Goal: Information Seeking & Learning: Learn about a topic

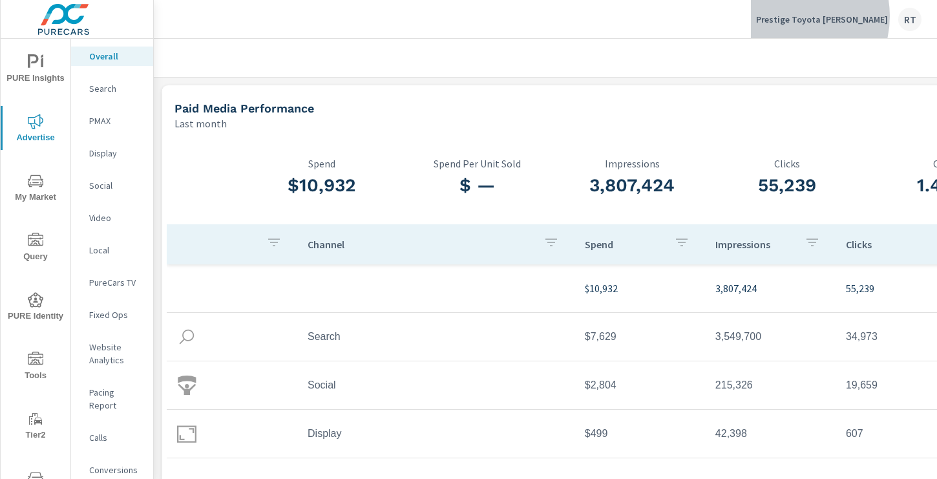
click at [827, 16] on p "Prestige Toyota Ramsey" at bounding box center [822, 20] width 132 height 12
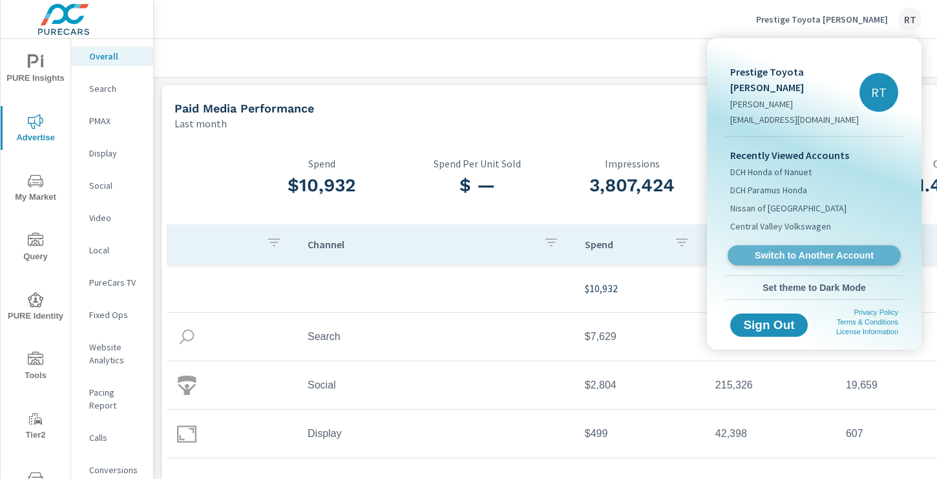
click at [777, 249] on span "Switch to Another Account" at bounding box center [814, 255] width 158 height 12
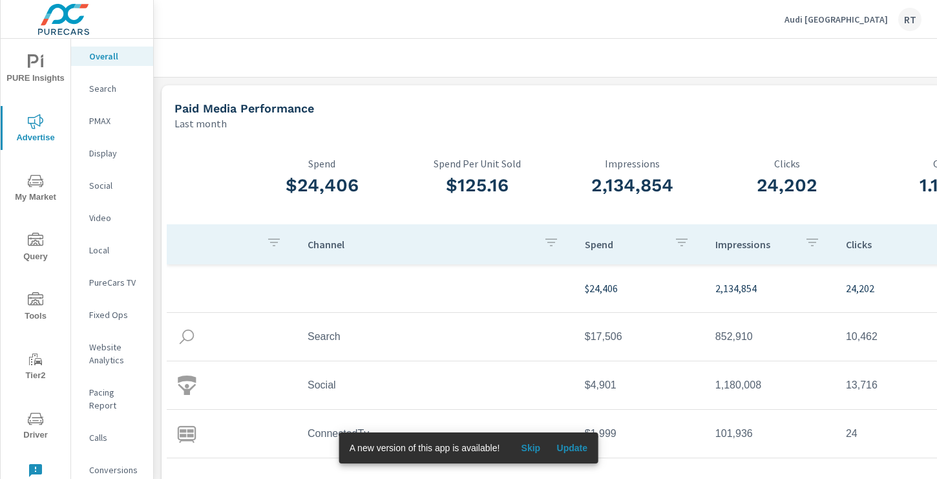
click at [538, 450] on span "Skip" at bounding box center [530, 448] width 31 height 12
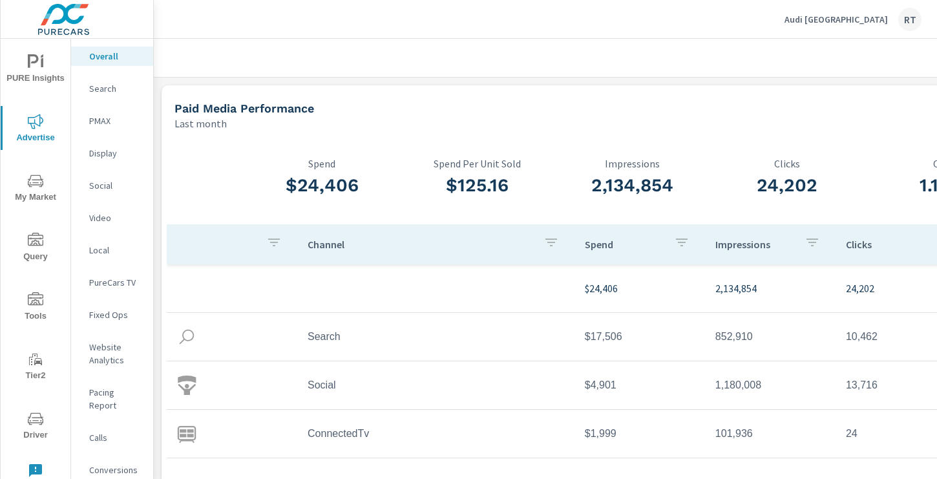
scroll to position [0, 173]
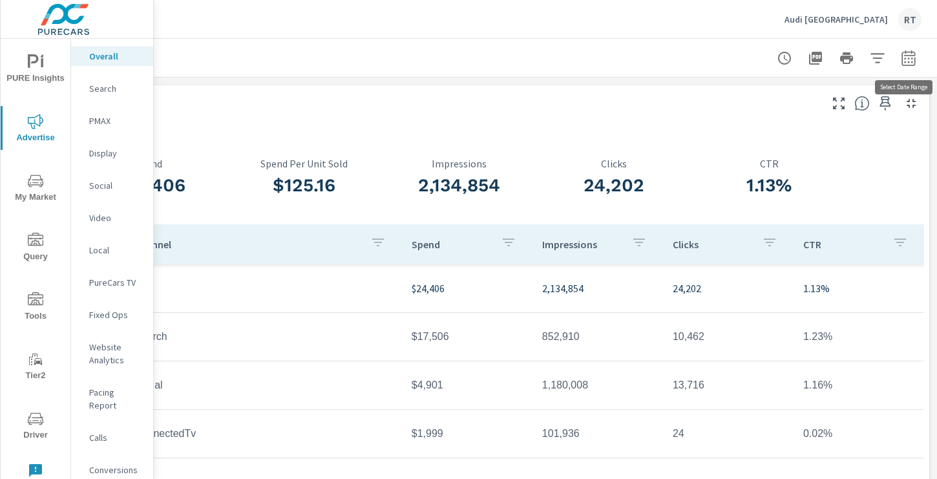
click at [908, 54] on icon "button" at bounding box center [909, 58] width 16 height 16
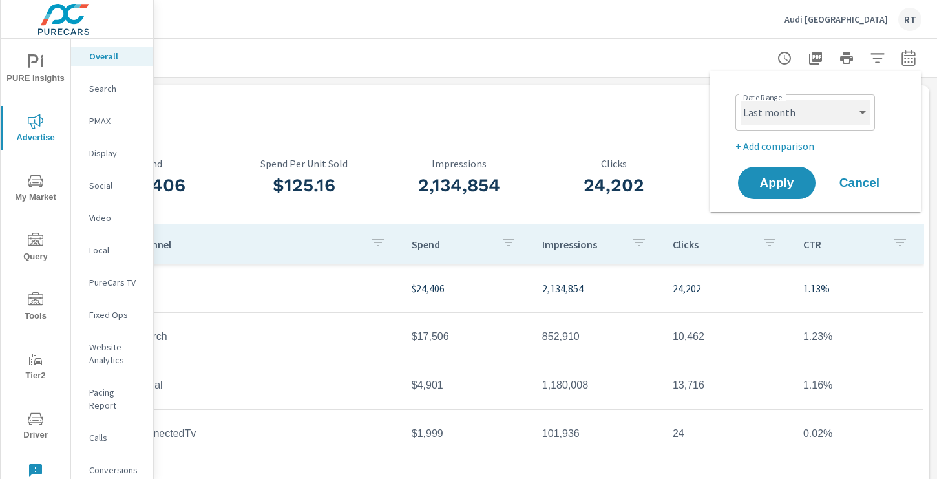
click at [791, 114] on select "Custom Yesterday Last week Last 7 days Last 14 days Last 30 days Last 45 days L…" at bounding box center [804, 112] width 129 height 26
click at [740, 99] on select "Custom Yesterday Last week Last 7 days Last 14 days Last 30 days Last 45 days L…" at bounding box center [804, 112] width 129 height 26
select select "Last 14 days"
click at [767, 147] on p "+ Add comparison" at bounding box center [817, 146] width 165 height 16
select select "Previous period"
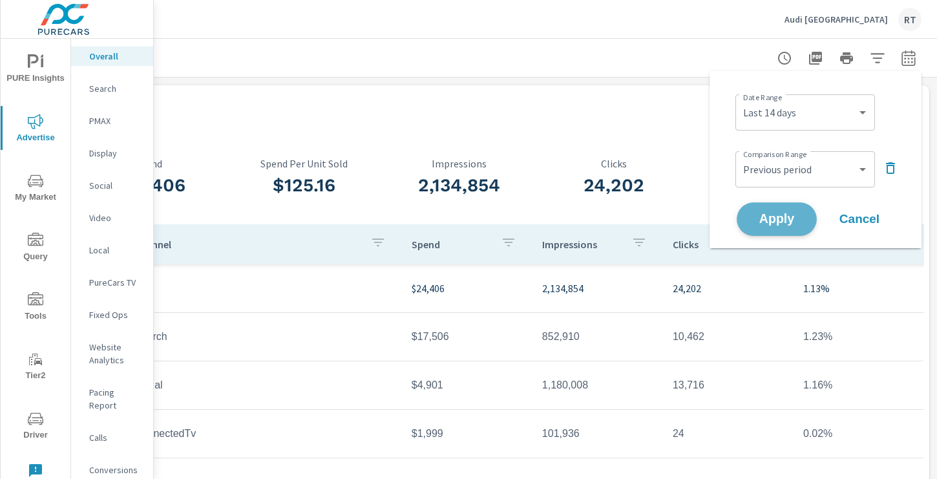
click at [775, 210] on button "Apply" at bounding box center [776, 219] width 80 height 34
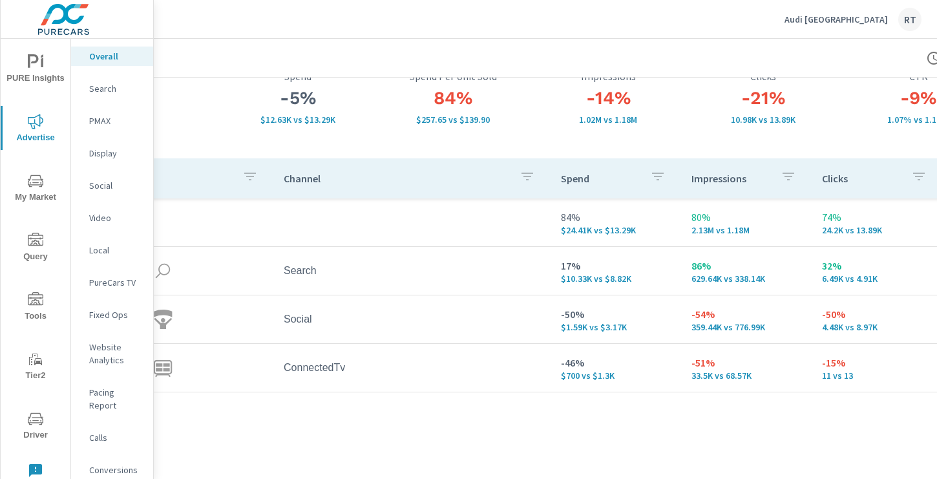
scroll to position [98, 173]
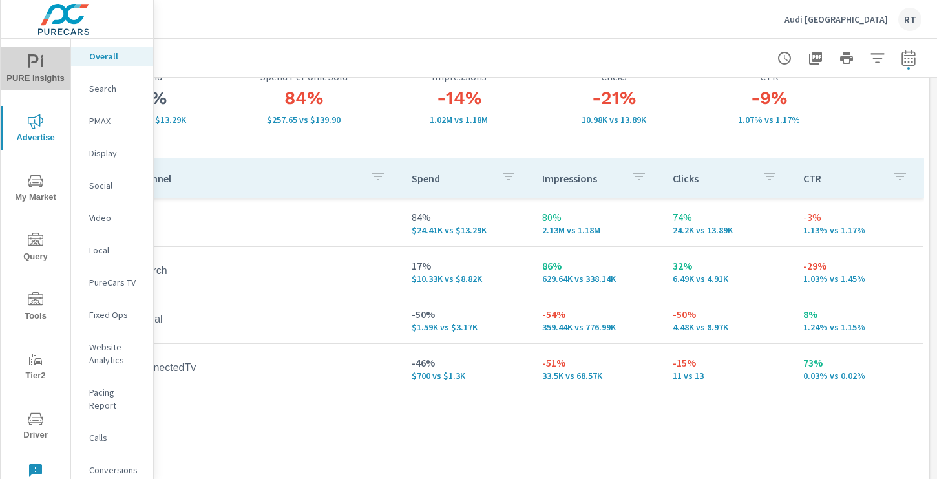
click at [38, 59] on icon "nav menu" at bounding box center [33, 61] width 11 height 14
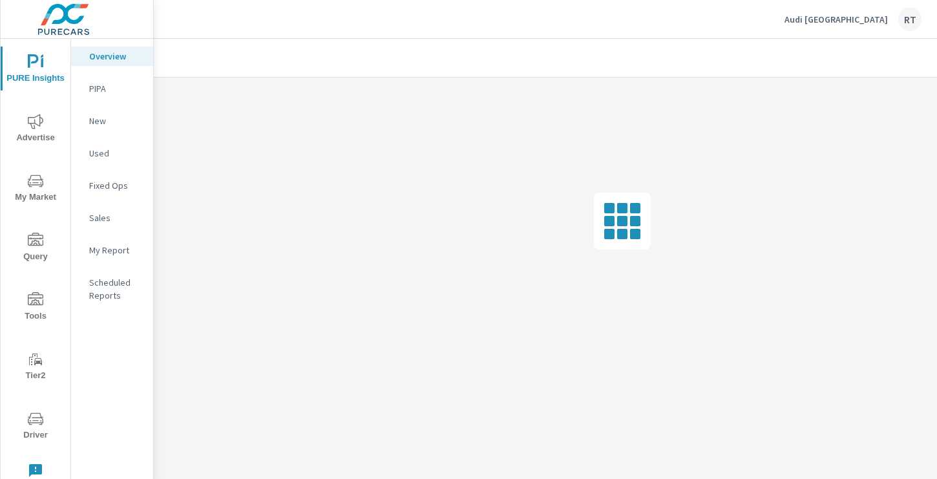
click at [107, 249] on p "My Report" at bounding box center [116, 250] width 54 height 13
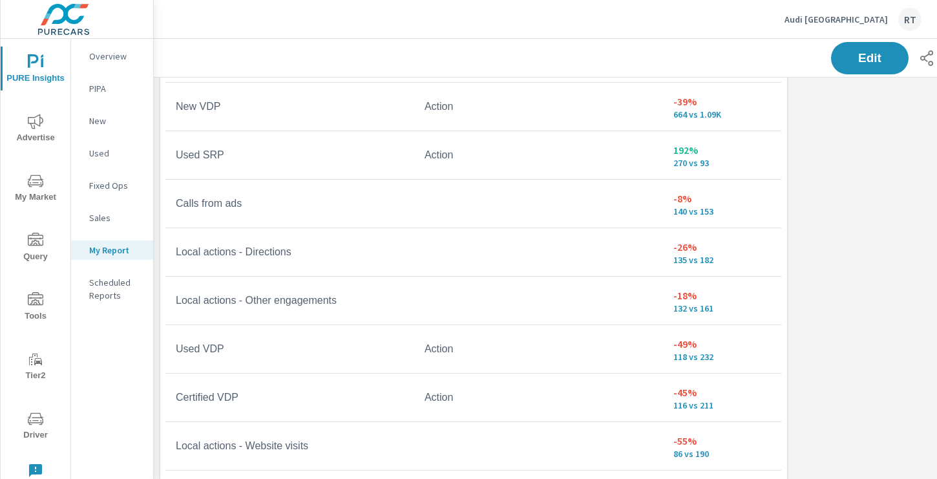
scroll to position [794, 0]
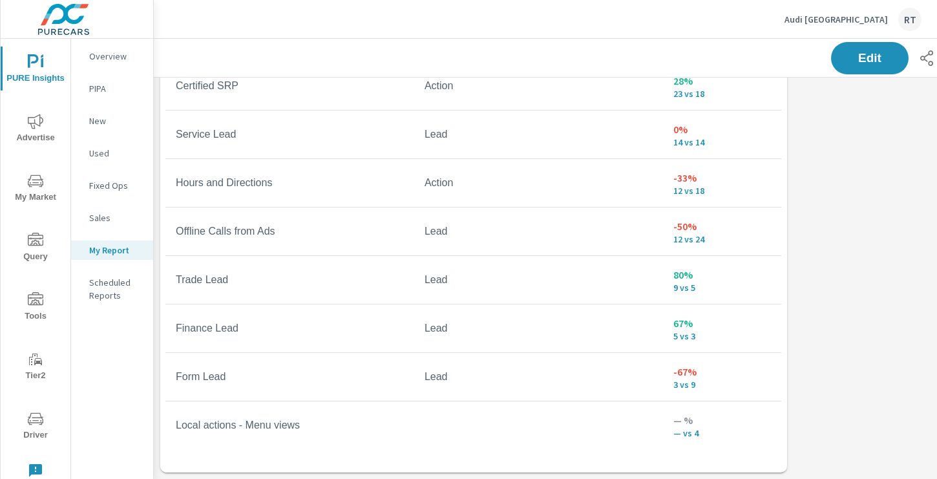
scroll to position [399, 0]
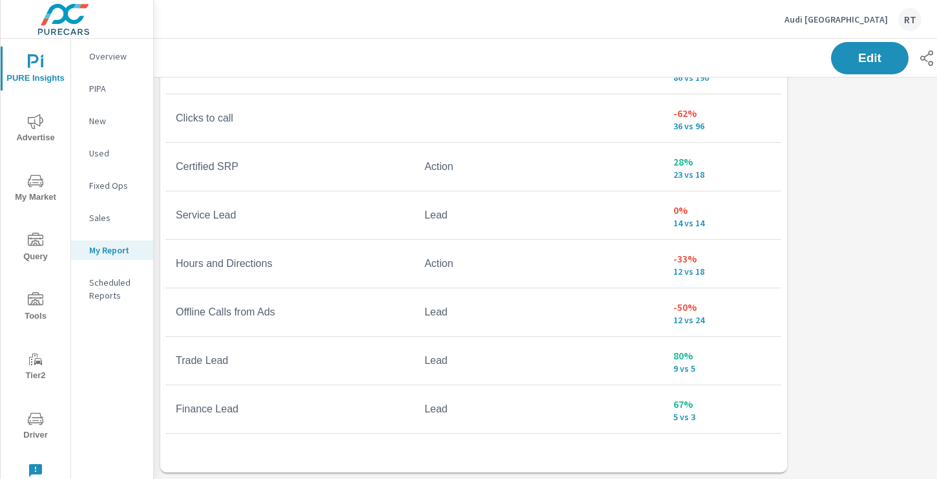
scroll to position [71, 0]
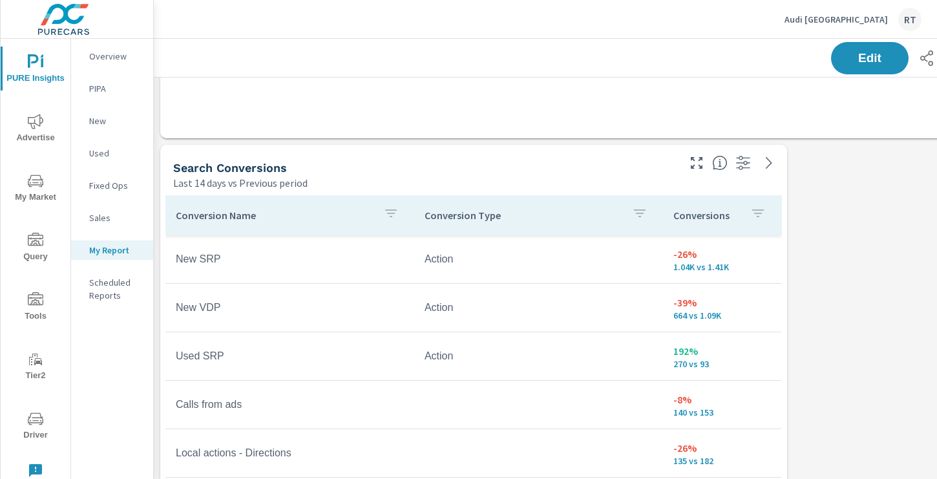
scroll to position [523, 0]
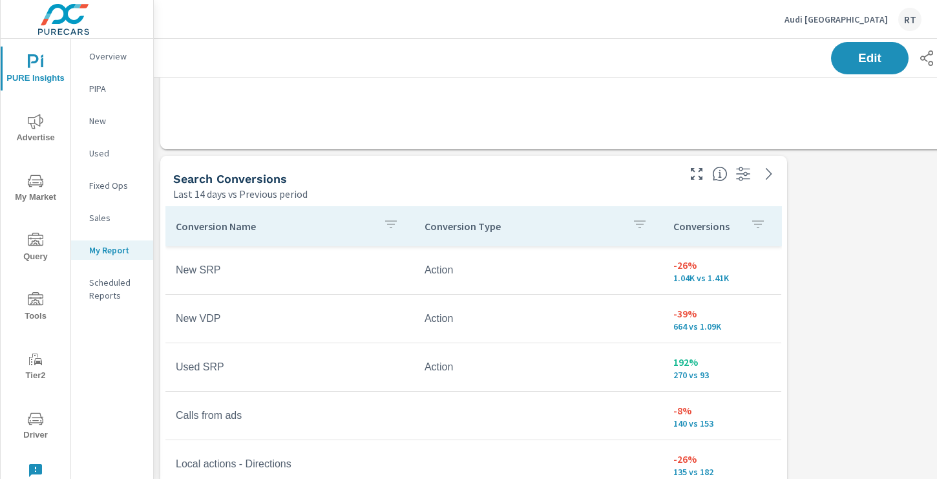
click at [744, 222] on div "Conversions" at bounding box center [722, 226] width 98 height 30
click at [742, 220] on icon "button" at bounding box center [742, 224] width 12 height 8
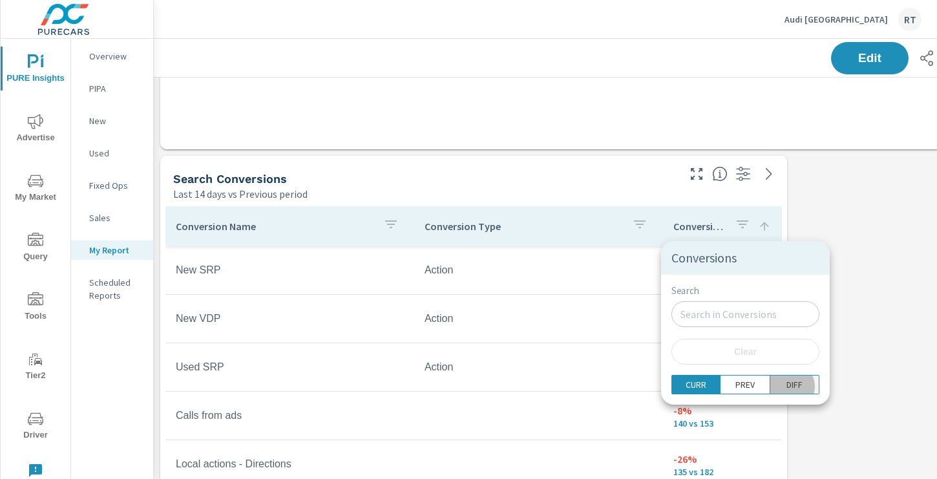
click at [786, 387] on p "DIFF" at bounding box center [794, 384] width 16 height 13
click at [834, 285] on div at bounding box center [468, 239] width 937 height 479
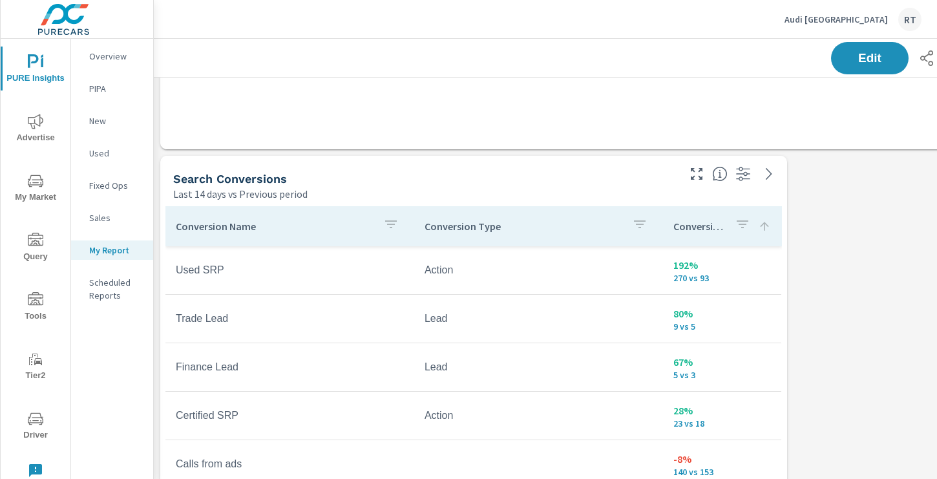
click at [765, 224] on icon at bounding box center [764, 226] width 13 height 13
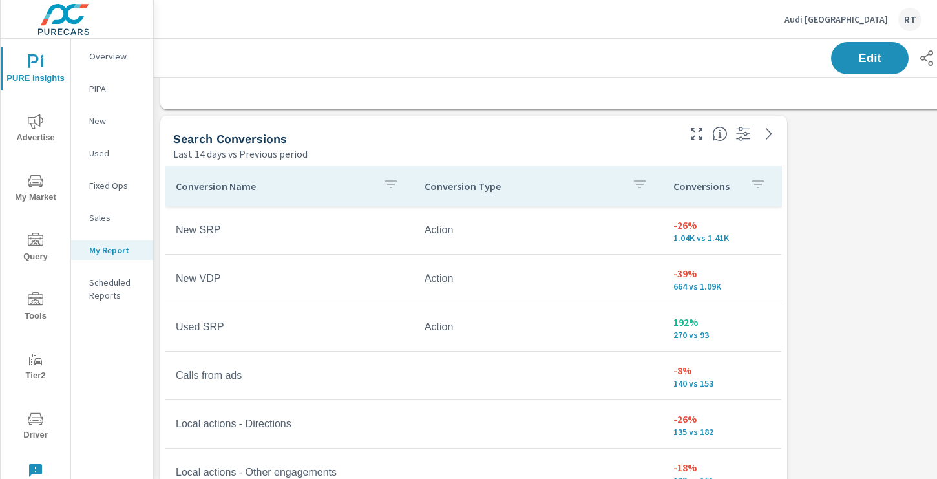
scroll to position [554, 0]
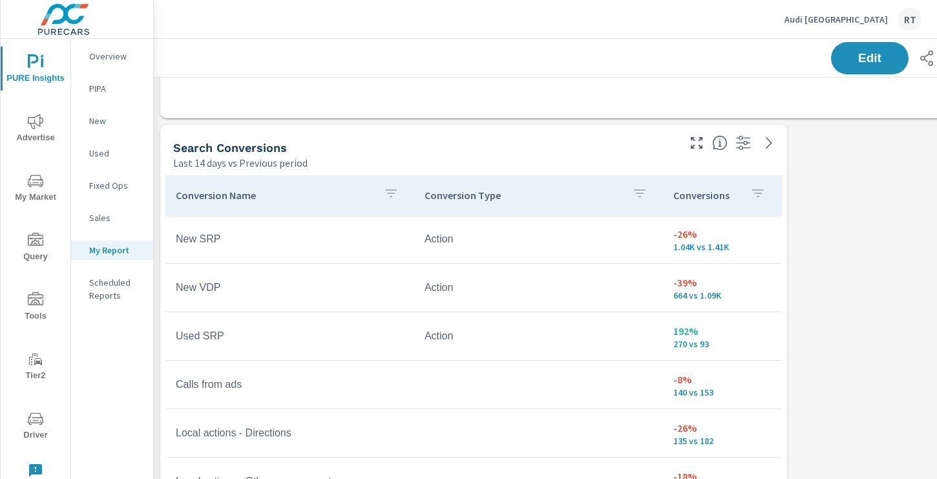
click at [755, 189] on icon "button" at bounding box center [758, 193] width 16 height 16
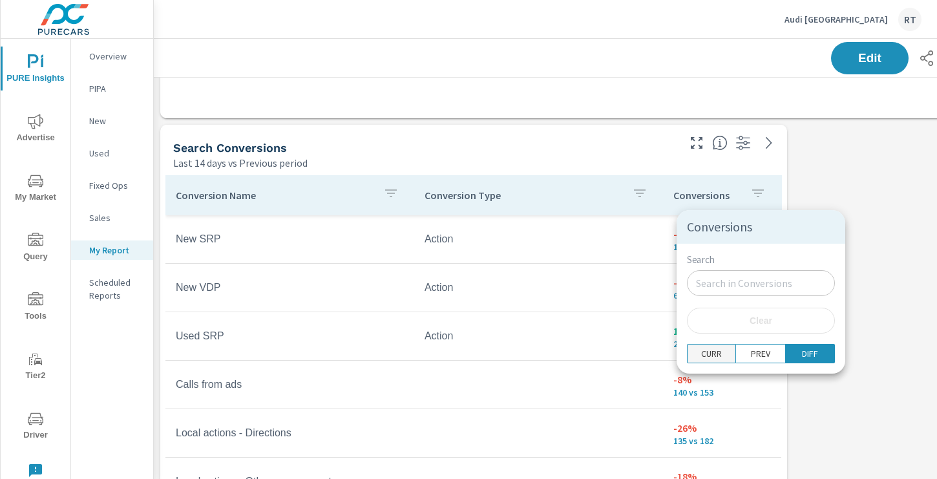
click at [705, 355] on p "CURR" at bounding box center [711, 353] width 21 height 13
click at [724, 355] on button "CURR" at bounding box center [711, 353] width 49 height 19
click at [751, 353] on p "PREV" at bounding box center [760, 353] width 19 height 13
click at [802, 355] on p "DIFF" at bounding box center [810, 353] width 16 height 13
click at [840, 290] on div at bounding box center [468, 239] width 937 height 479
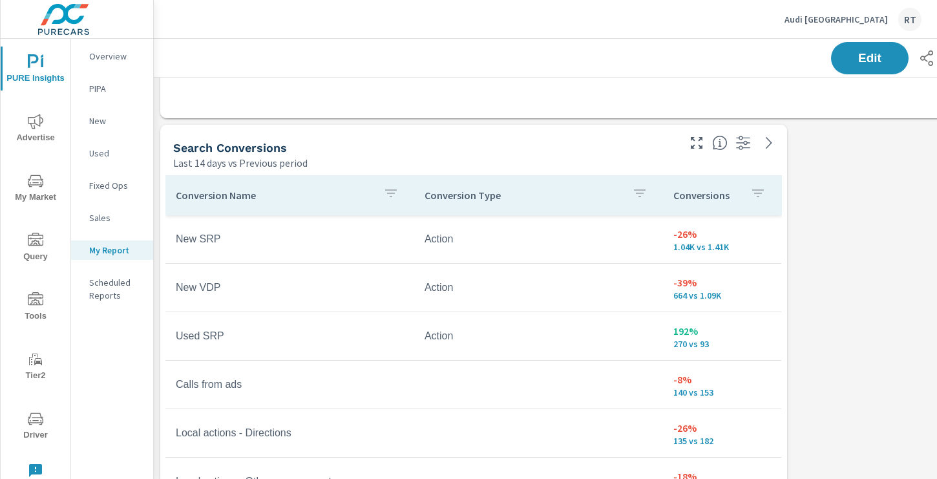
click at [740, 196] on div "Conversions" at bounding box center [722, 195] width 98 height 30
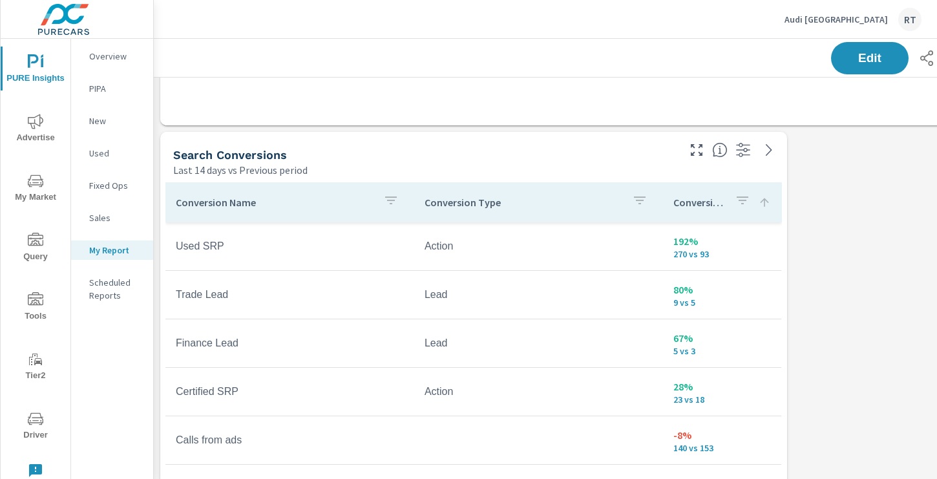
scroll to position [560, 0]
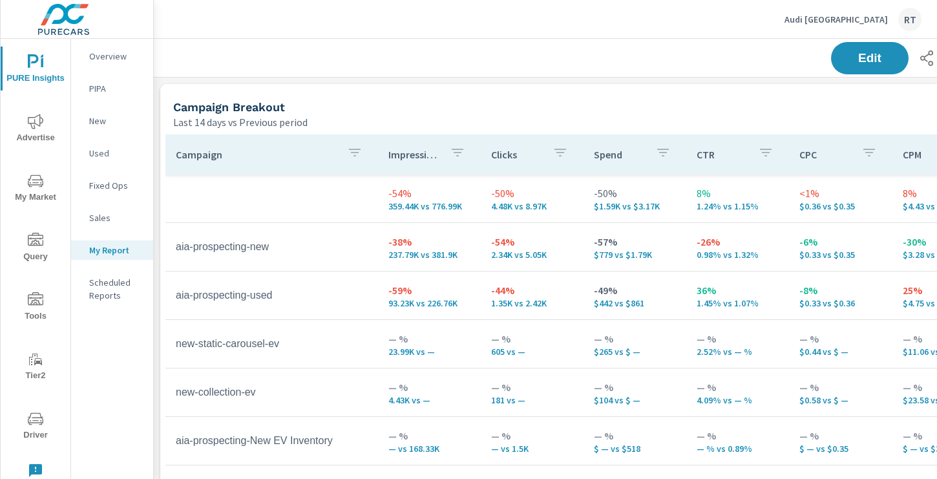
click at [38, 133] on span "Advertise" at bounding box center [36, 130] width 62 height 32
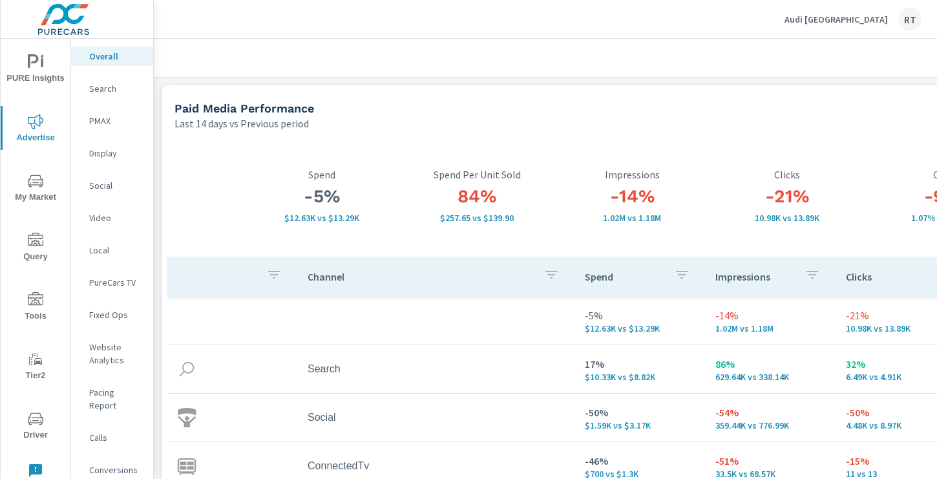
click at [98, 119] on p "PMAX" at bounding box center [116, 120] width 54 height 13
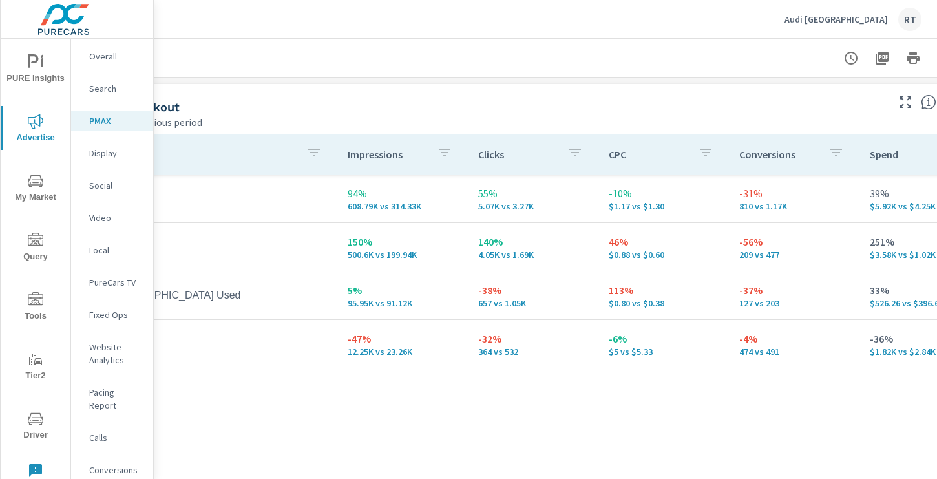
scroll to position [140, 173]
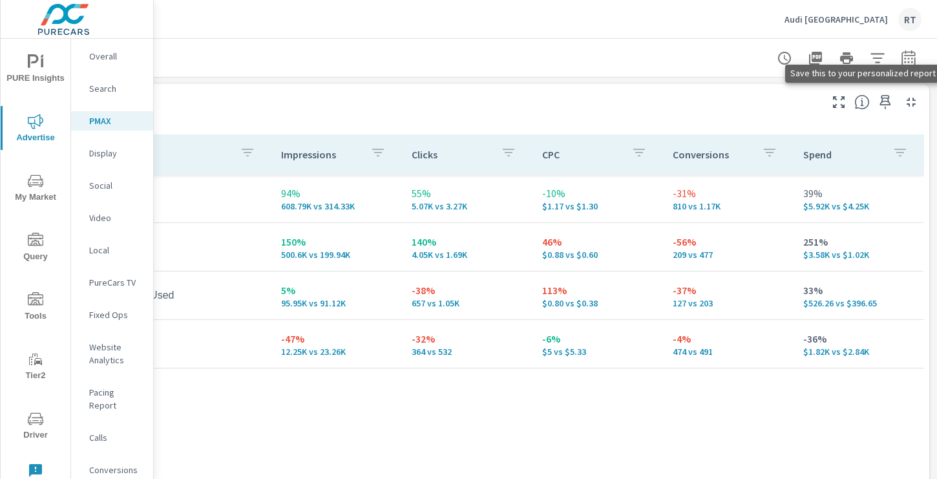
click at [884, 100] on icon "button" at bounding box center [885, 102] width 16 height 16
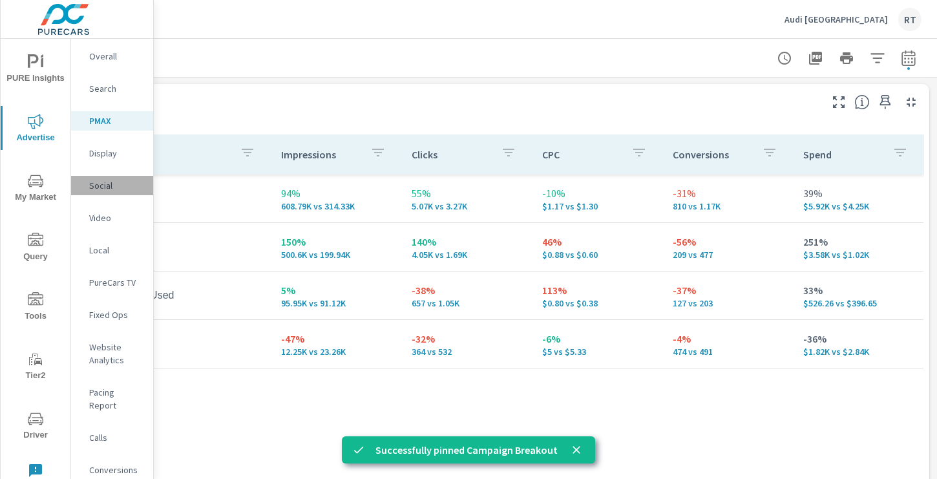
click at [101, 189] on p "Social" at bounding box center [116, 185] width 54 height 13
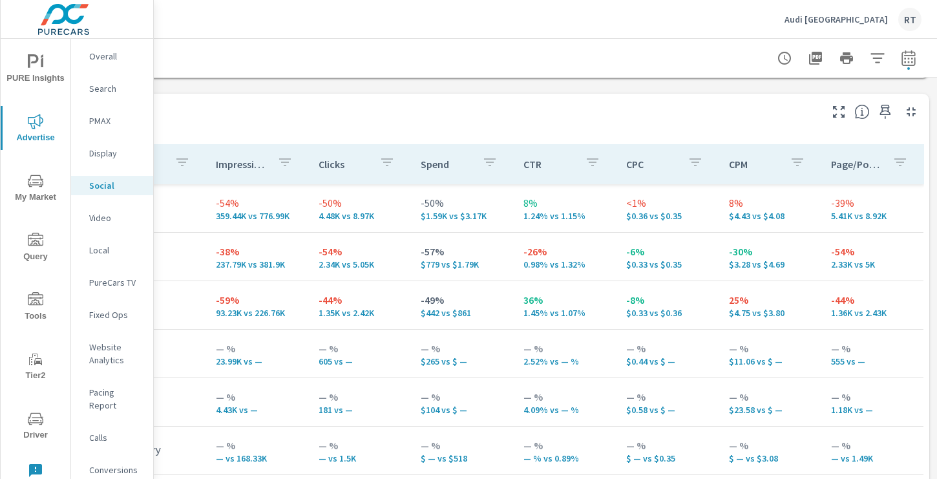
scroll to position [538, 173]
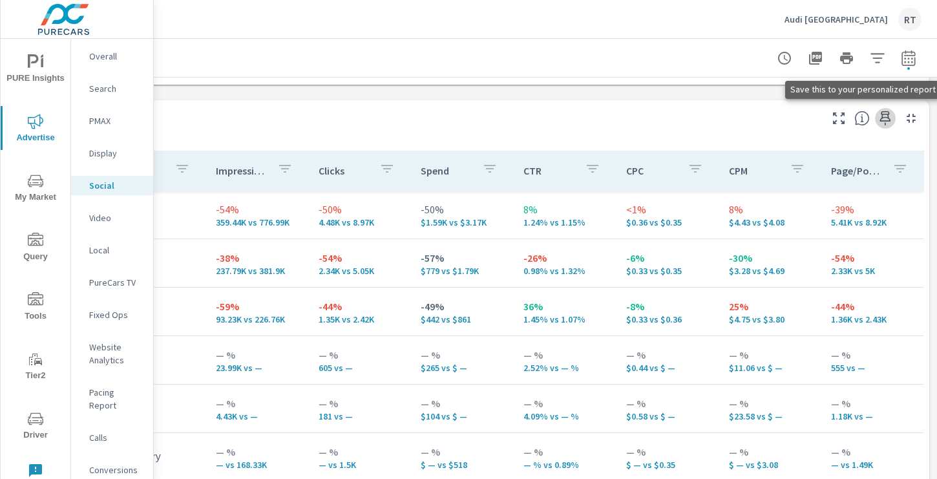
click at [882, 116] on icon "button" at bounding box center [885, 118] width 11 height 14
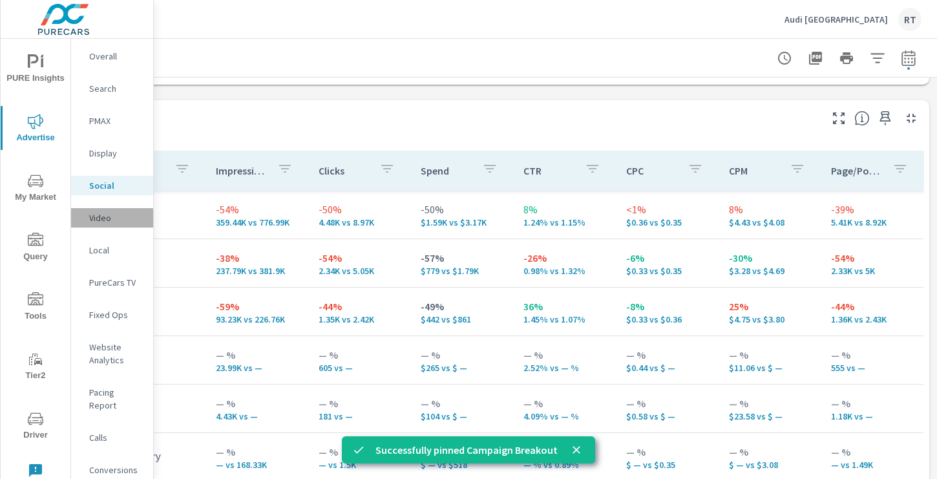
click at [92, 218] on p "Video" at bounding box center [116, 217] width 54 height 13
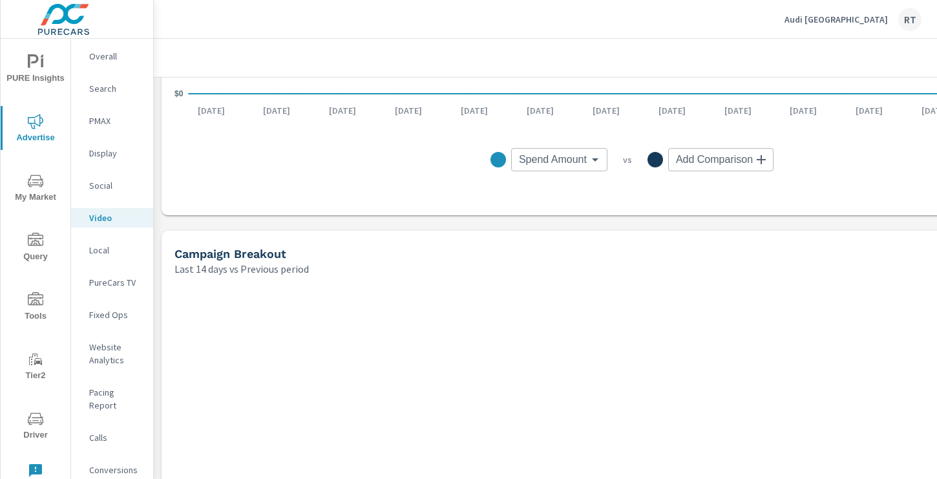
scroll to position [507, 0]
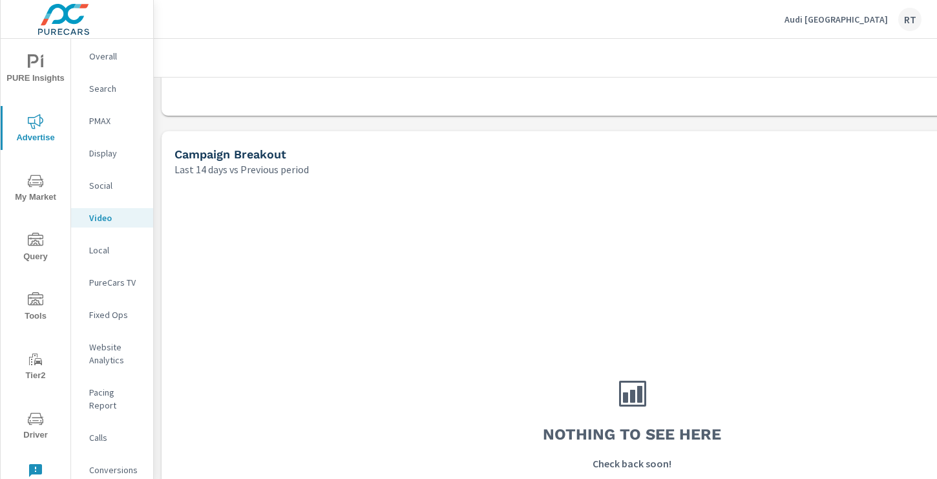
click at [105, 280] on p "PureCars TV" at bounding box center [116, 282] width 54 height 13
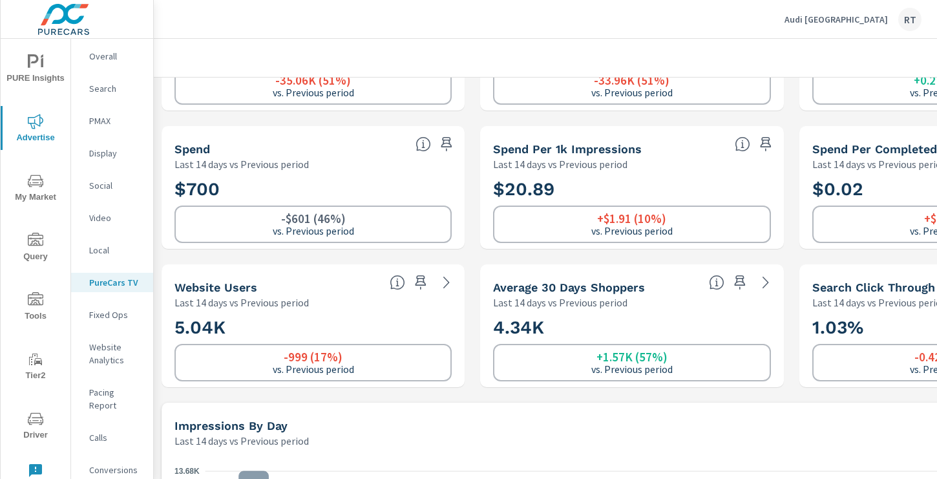
scroll to position [163, 0]
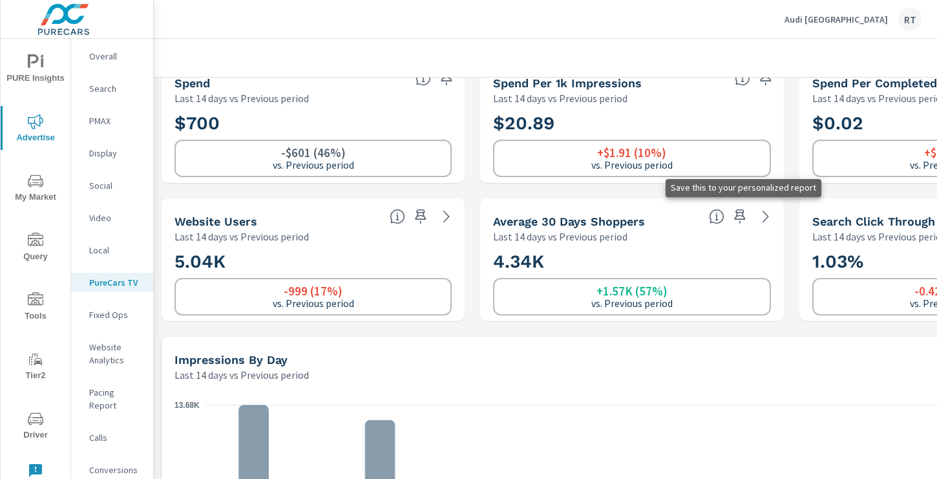
click at [736, 211] on icon "button" at bounding box center [740, 217] width 16 height 16
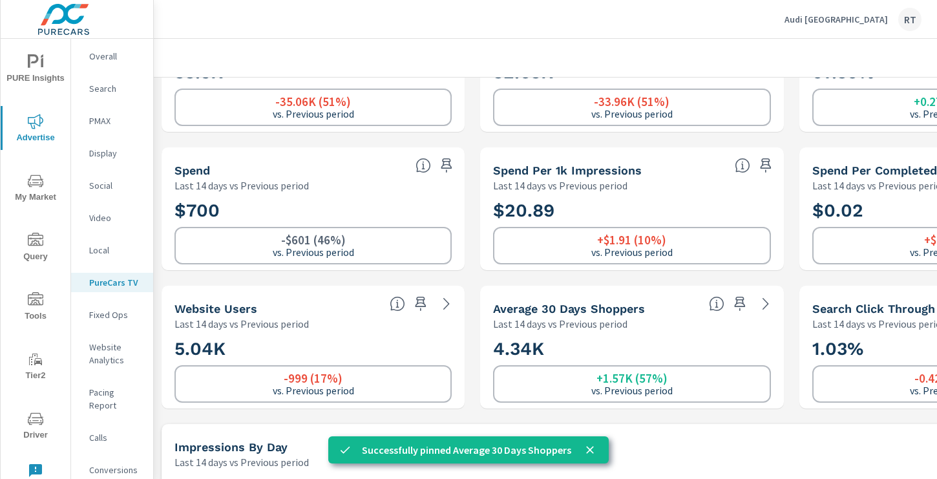
scroll to position [0, 0]
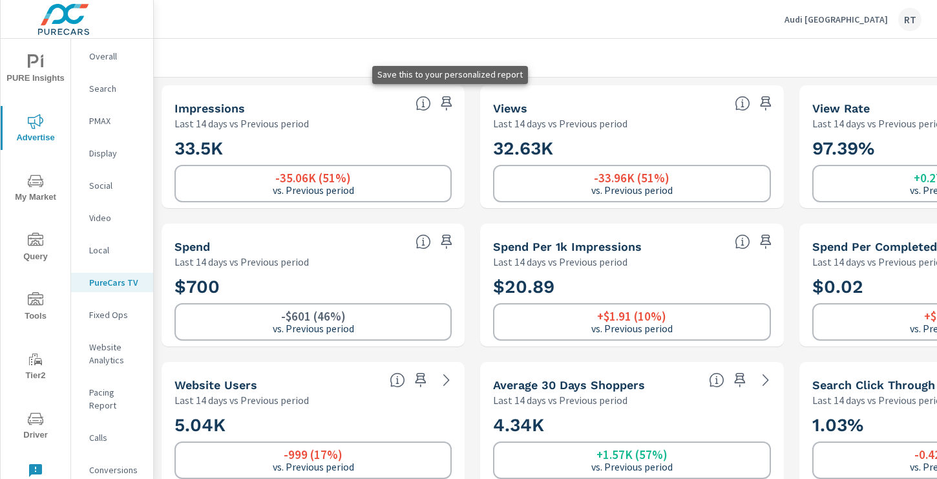
click at [448, 101] on icon "button" at bounding box center [447, 104] width 16 height 16
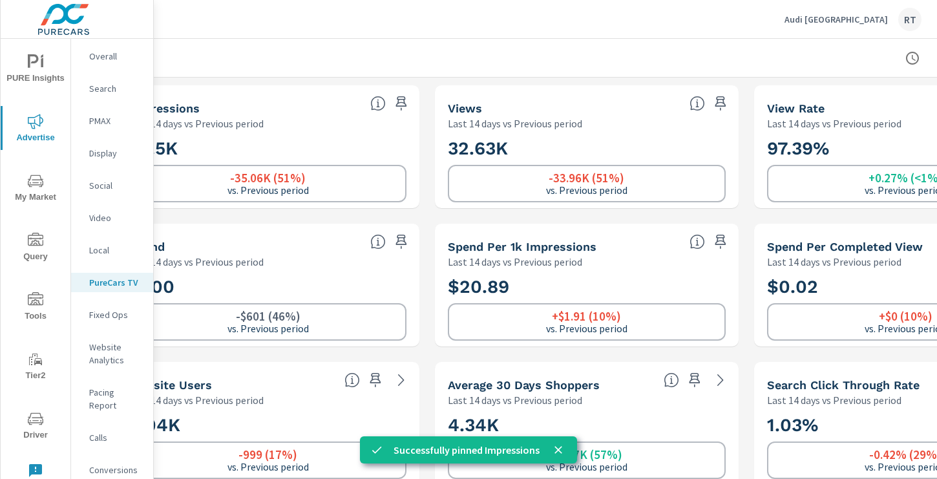
scroll to position [0, 46]
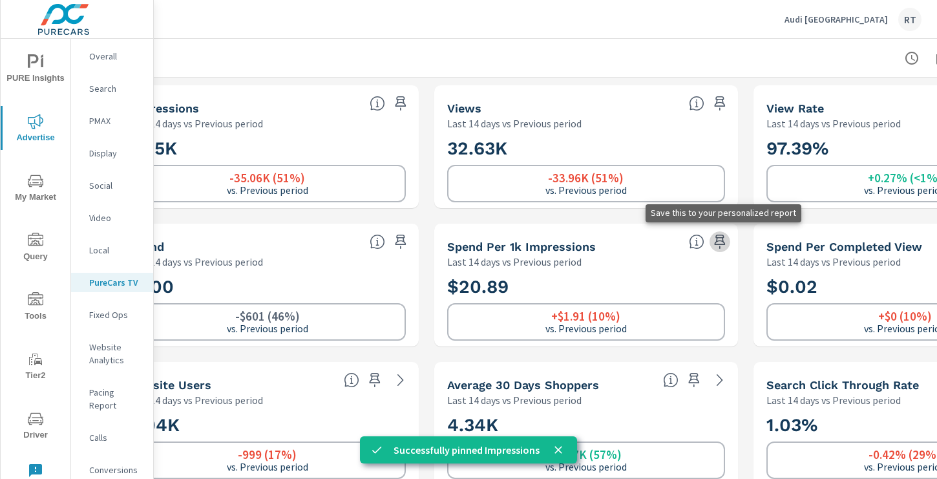
click at [723, 240] on icon "button" at bounding box center [720, 242] width 16 height 16
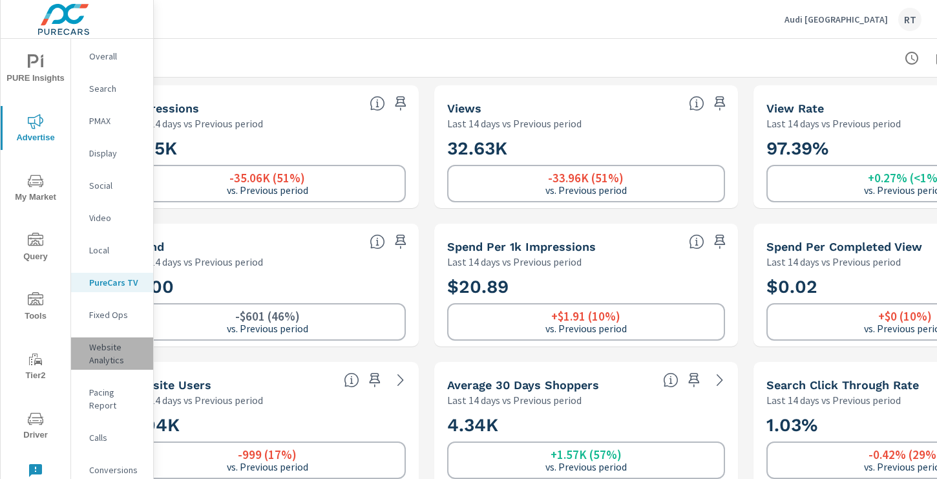
click at [105, 349] on p "Website Analytics" at bounding box center [116, 353] width 54 height 26
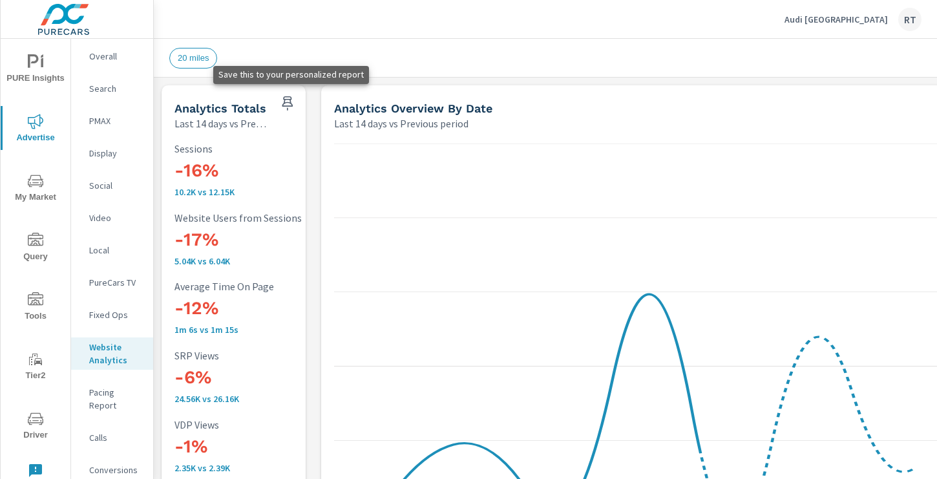
click at [286, 103] on icon "button" at bounding box center [288, 104] width 16 height 16
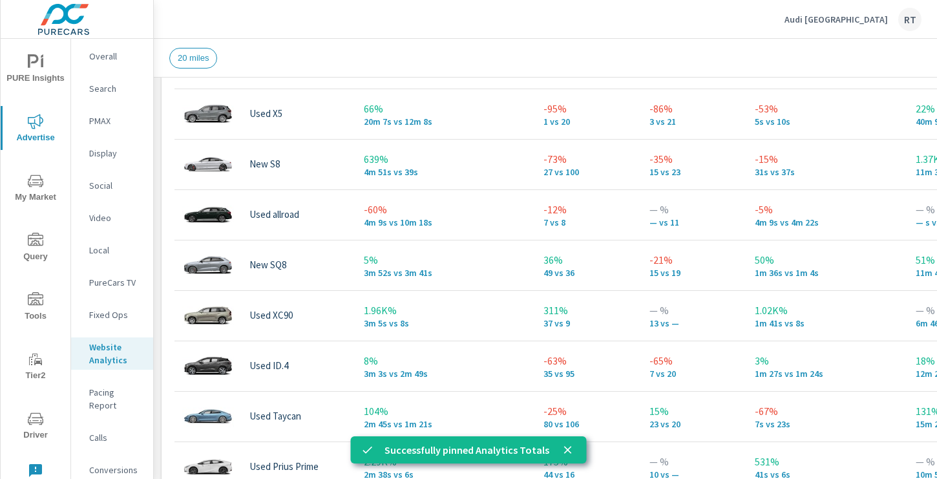
scroll to position [687, 0]
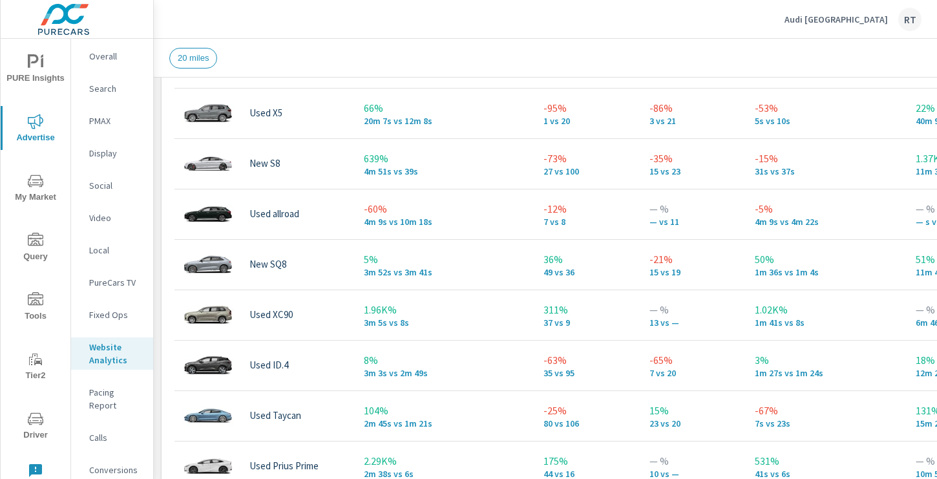
click at [114, 393] on p "Pacing Report" at bounding box center [116, 399] width 54 height 26
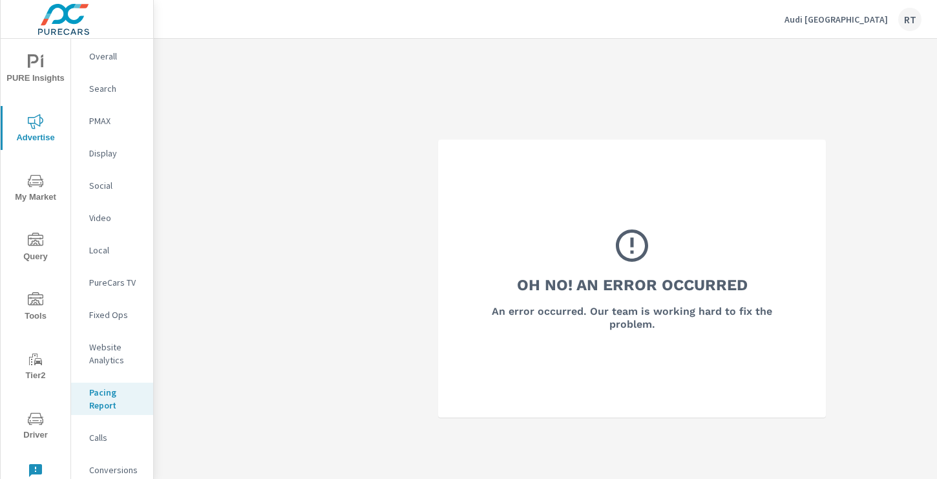
click at [103, 435] on p "Calls" at bounding box center [116, 437] width 54 height 13
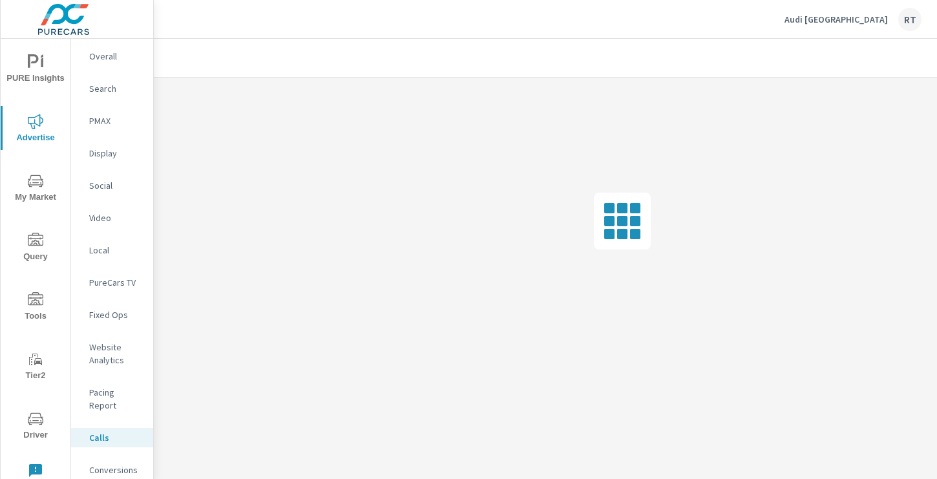
click at [114, 463] on p "Conversions" at bounding box center [116, 469] width 54 height 13
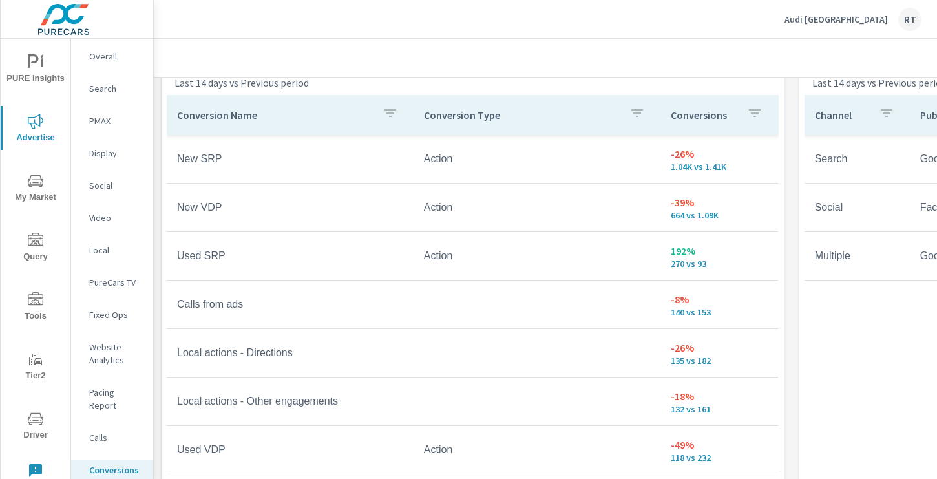
scroll to position [734, 0]
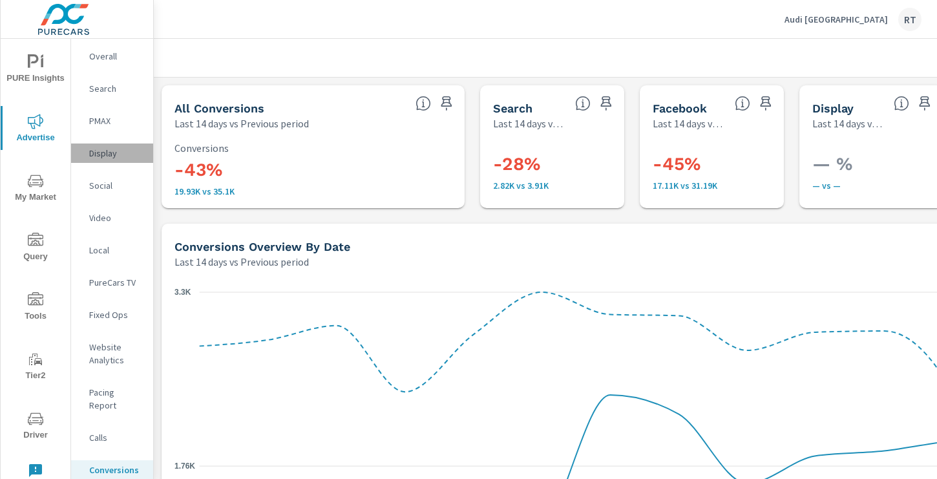
click at [98, 157] on p "Display" at bounding box center [116, 153] width 54 height 13
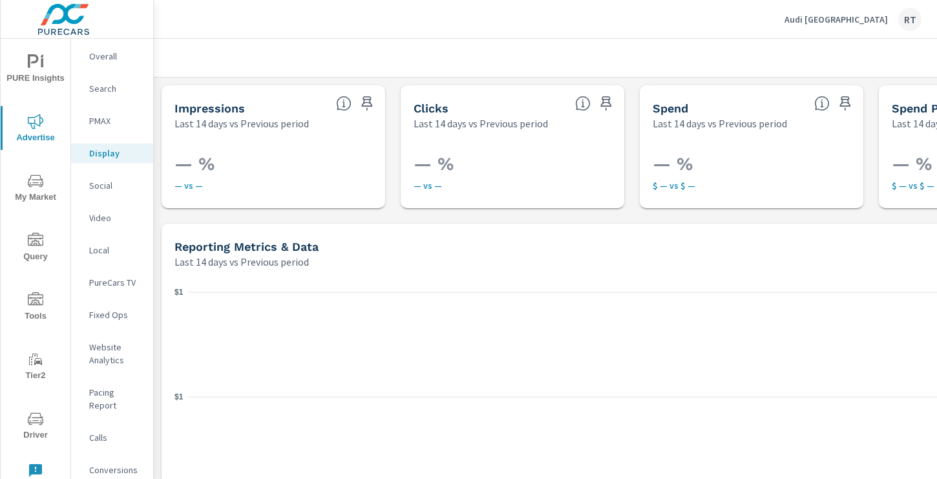
click at [36, 64] on icon "nav menu" at bounding box center [36, 62] width 16 height 16
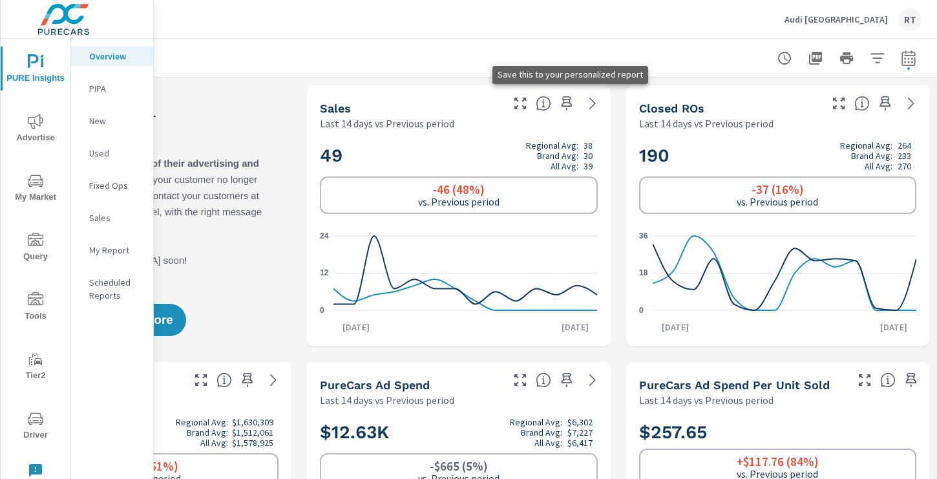
scroll to position [1, 0]
click at [568, 99] on icon "button" at bounding box center [567, 104] width 16 height 16
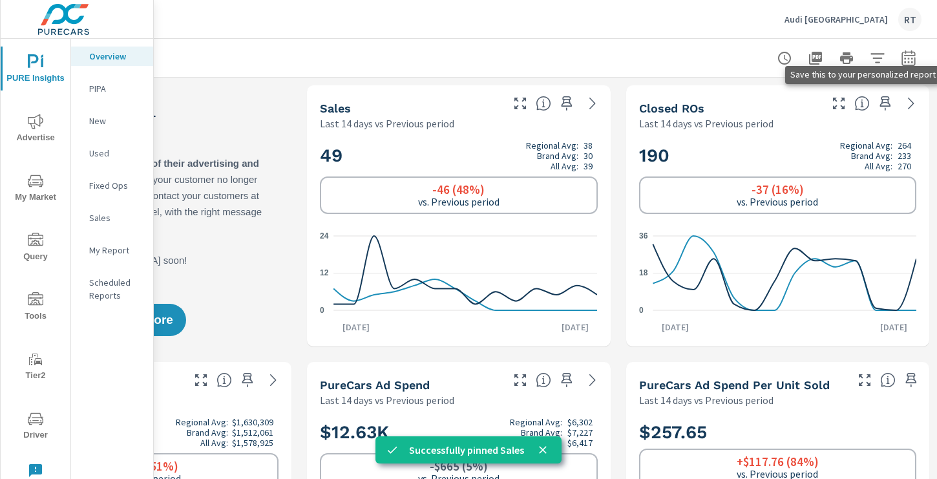
click at [884, 102] on icon "button" at bounding box center [885, 103] width 11 height 14
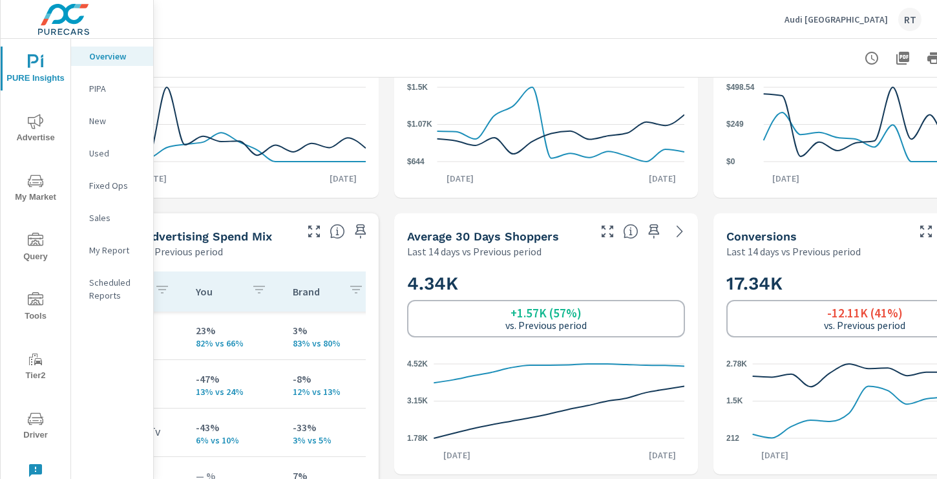
scroll to position [426, 86]
click at [114, 250] on p "My Report" at bounding box center [116, 250] width 54 height 13
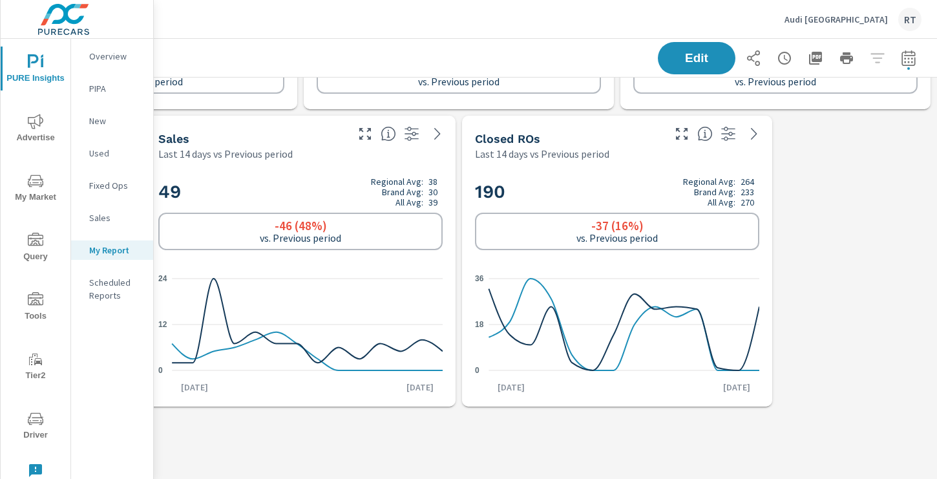
scroll to position [2496, 173]
click at [906, 57] on icon "button" at bounding box center [909, 58] width 16 height 16
select select "Last 14 days"
select select "Previous period"
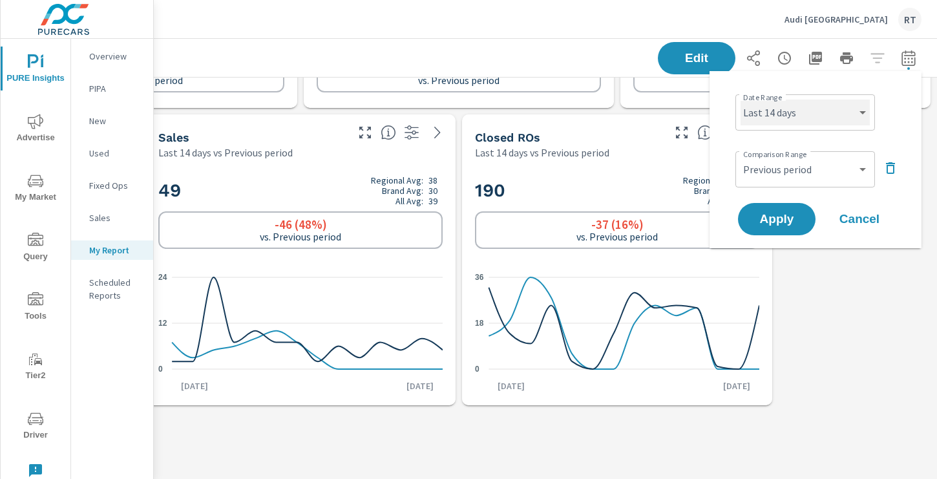
click at [862, 118] on select "Custom Yesterday Last week Last 7 days Last 14 days Last 30 days Last 45 days L…" at bounding box center [804, 112] width 129 height 26
click at [740, 99] on select "Custom Yesterday Last week Last 7 days Last 14 days Last 30 days Last 45 days L…" at bounding box center [804, 112] width 129 height 26
select select "Last 30 days"
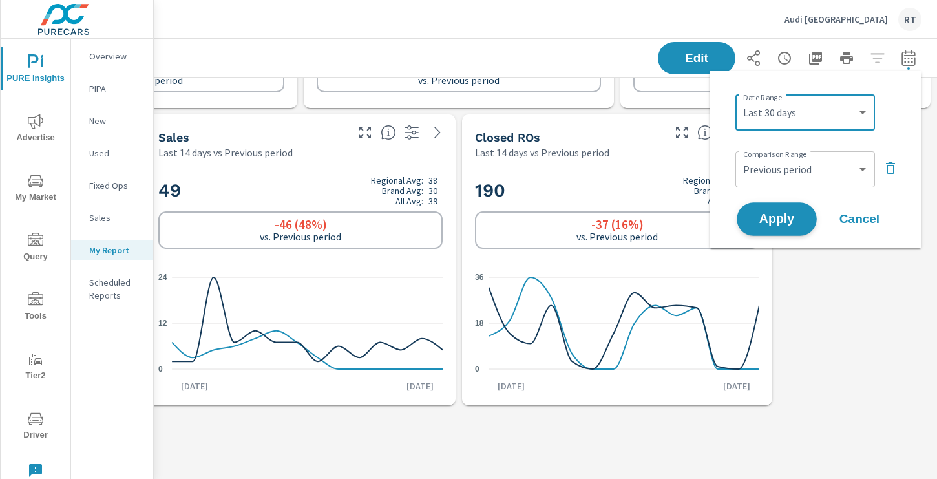
click at [768, 225] on span "Apply" at bounding box center [776, 219] width 53 height 12
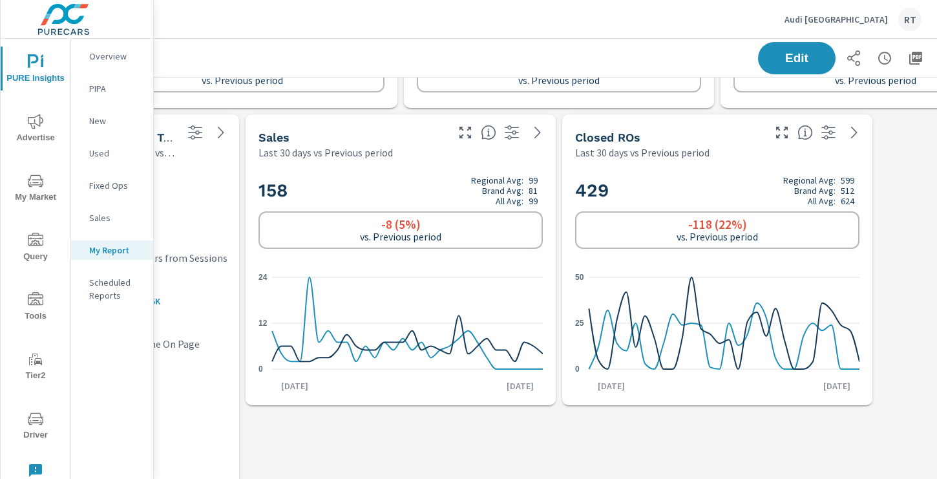
scroll to position [2496, 74]
click at [788, 60] on span "Edit" at bounding box center [795, 58] width 53 height 12
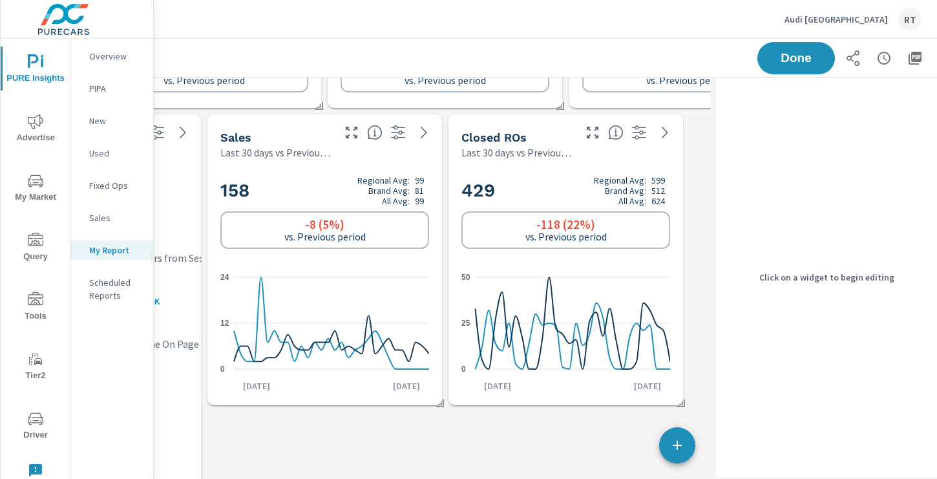
click at [556, 132] on div "Closed ROs" at bounding box center [516, 137] width 110 height 15
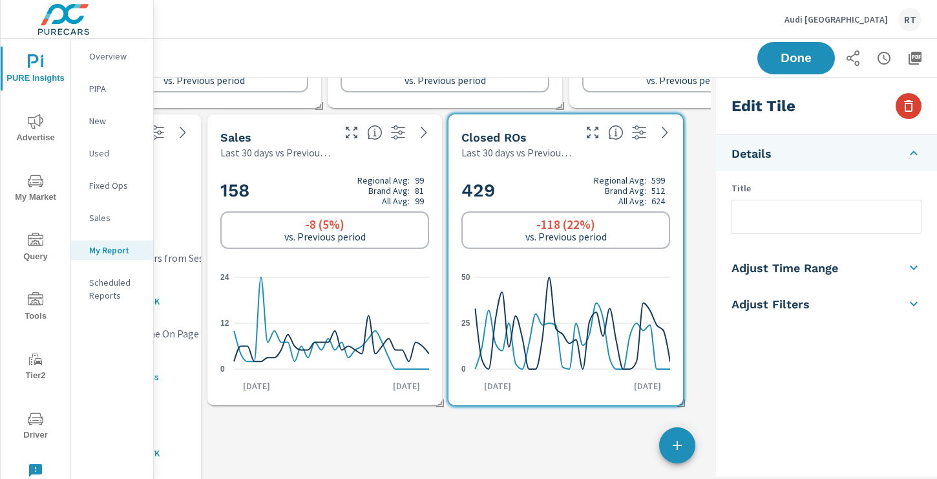
click at [902, 107] on icon "button" at bounding box center [909, 106] width 16 height 16
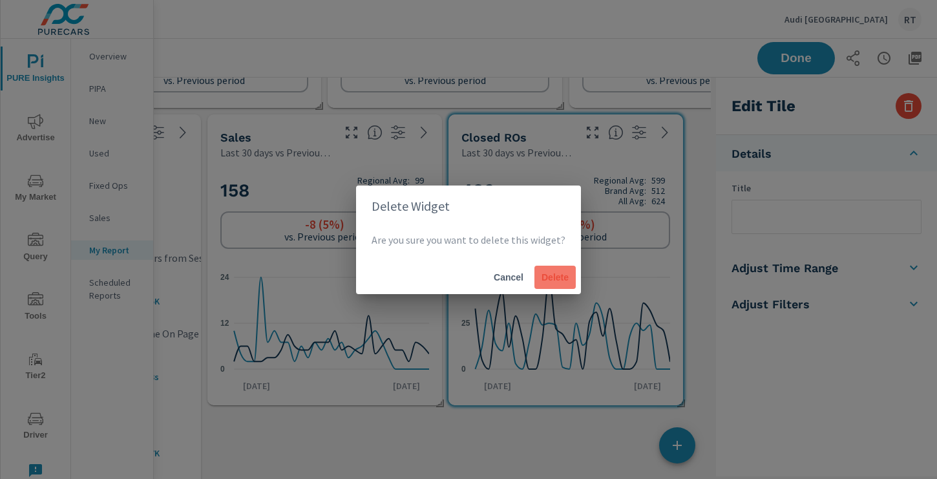
click at [550, 277] on span "Delete" at bounding box center [554, 277] width 31 height 12
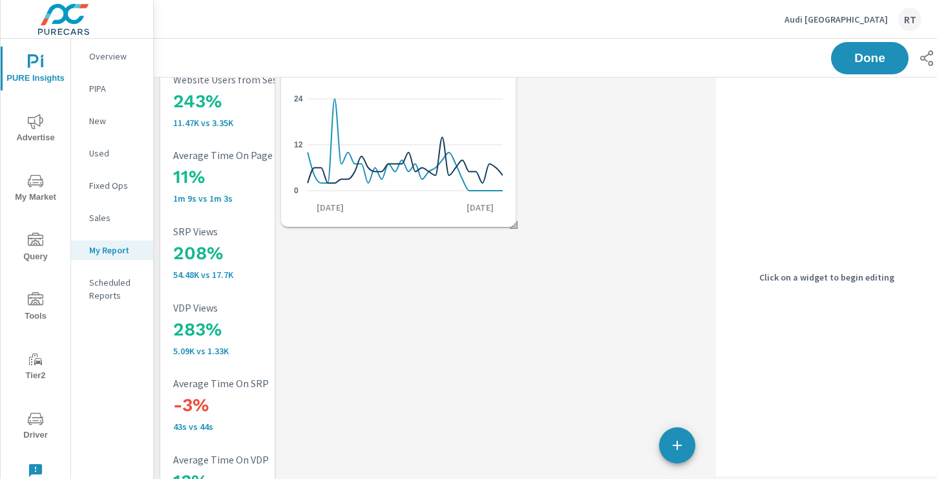
scroll to position [2680, 0]
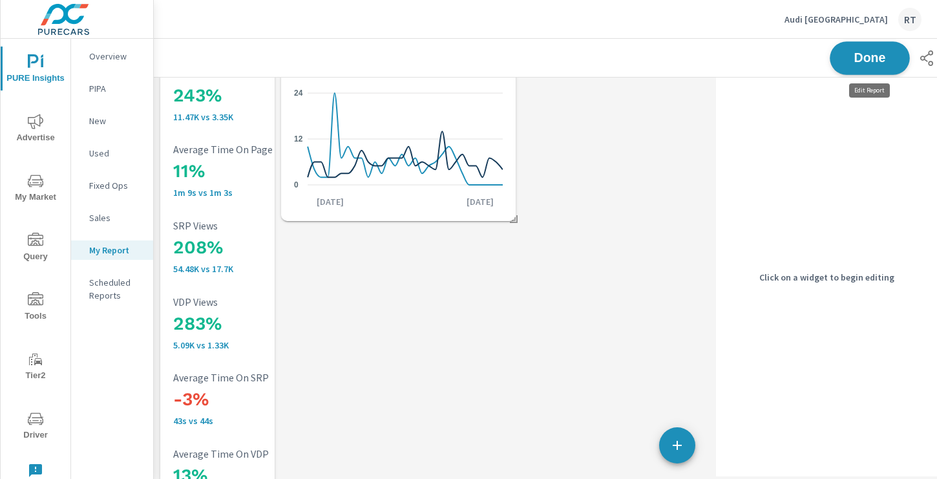
click at [855, 56] on span "Done" at bounding box center [869, 58] width 53 height 12
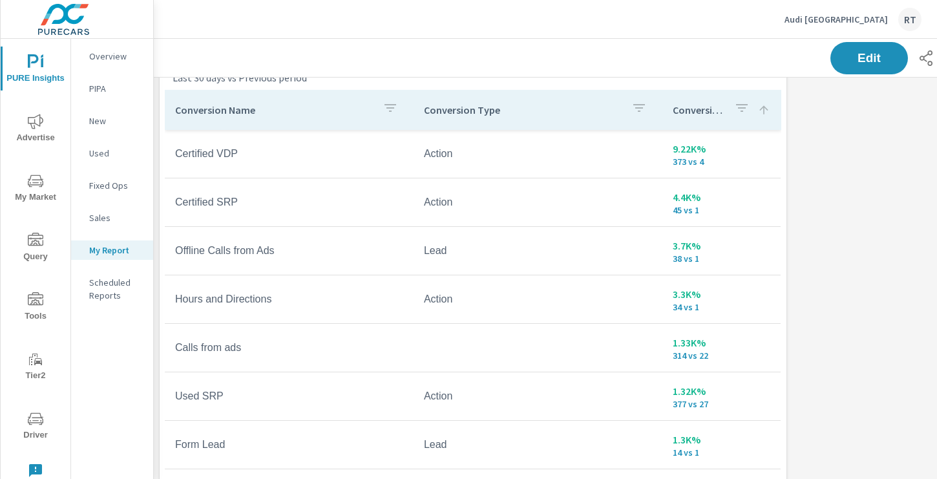
scroll to position [616, 1]
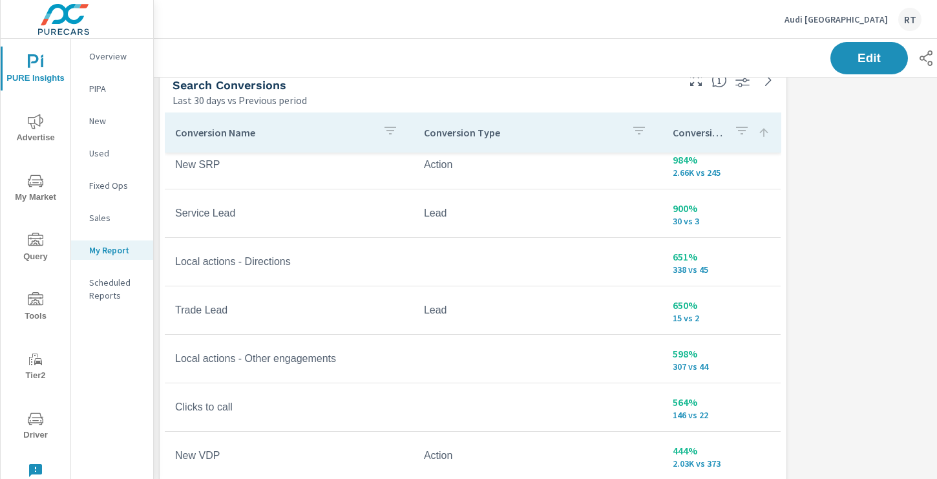
scroll to position [10, 0]
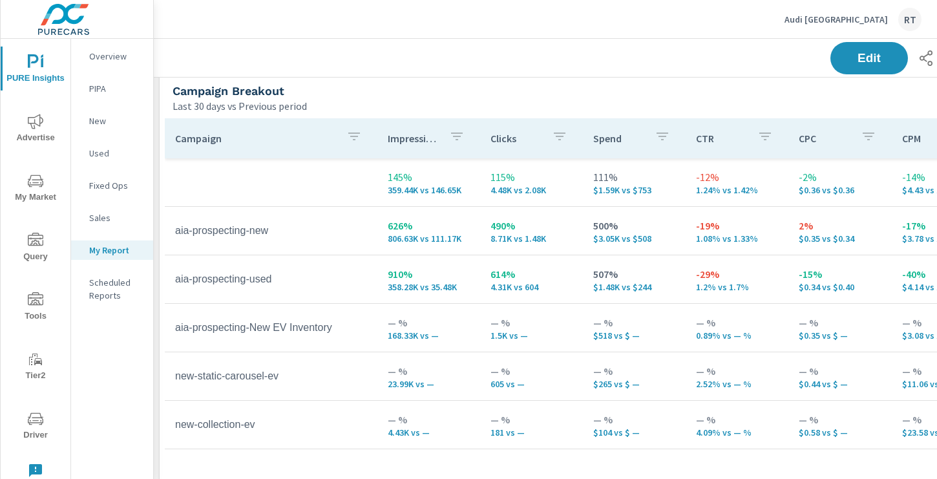
scroll to position [22, 1]
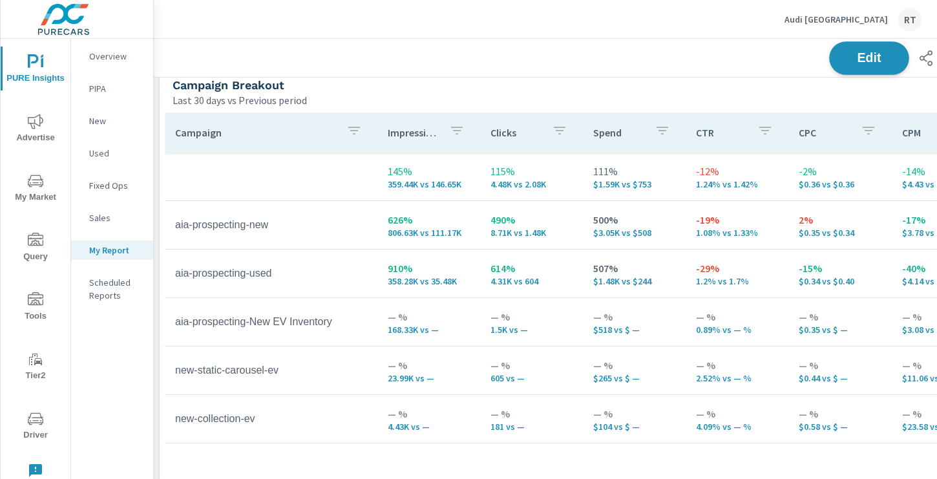
click at [851, 59] on span "Edit" at bounding box center [868, 58] width 53 height 12
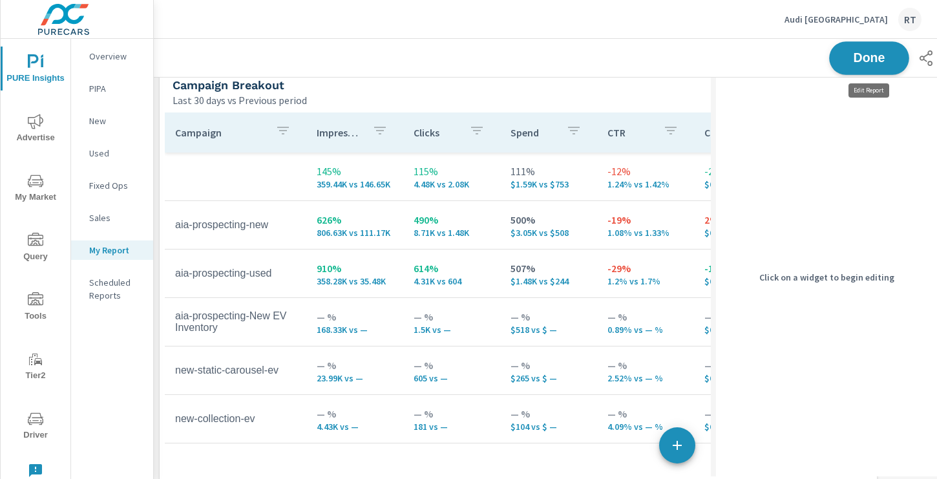
scroll to position [3127, 731]
click at [530, 97] on div "Last 30 days vs Previous period" at bounding box center [468, 100] width 593 height 16
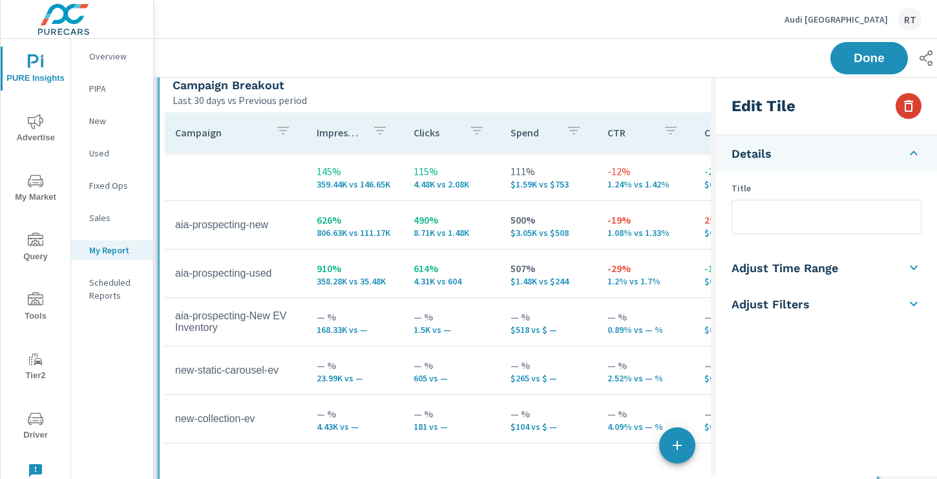
click at [907, 107] on icon "button" at bounding box center [909, 106] width 16 height 16
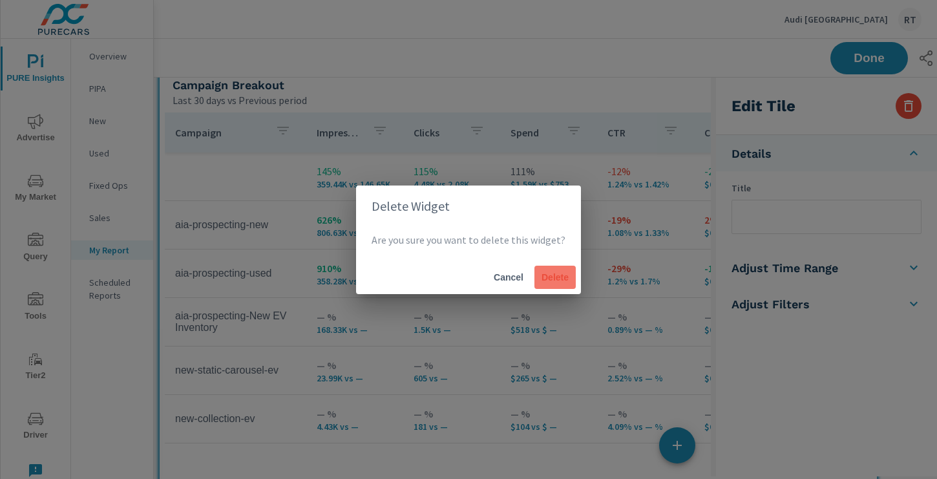
click at [562, 273] on span "Delete" at bounding box center [554, 277] width 31 height 12
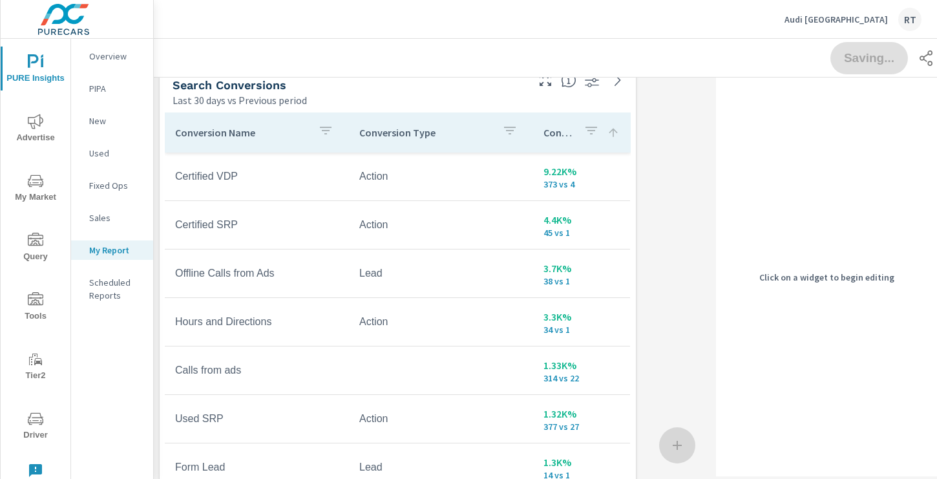
scroll to position [0, 1]
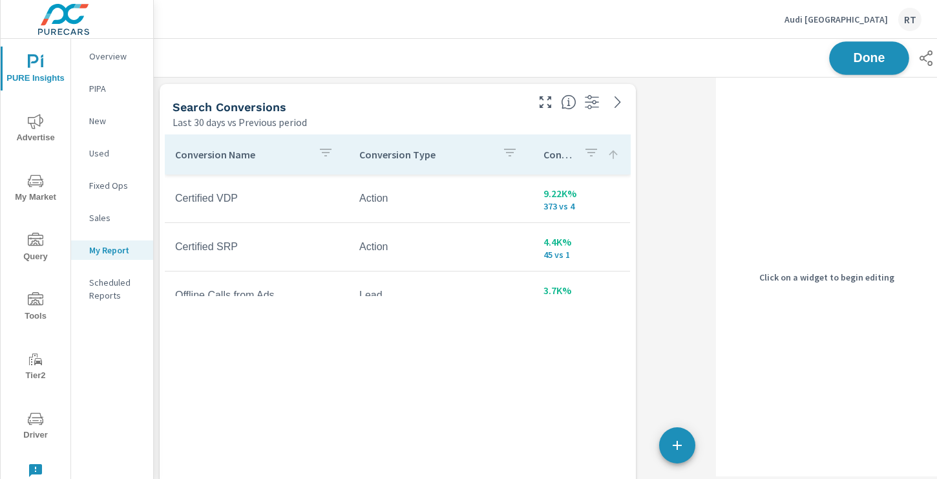
scroll to position [388, 0]
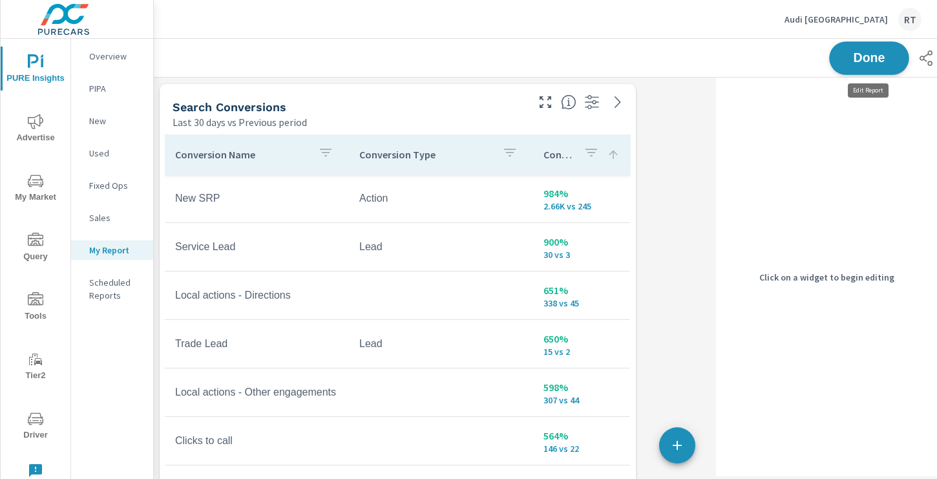
click at [854, 61] on span "Done" at bounding box center [868, 58] width 53 height 12
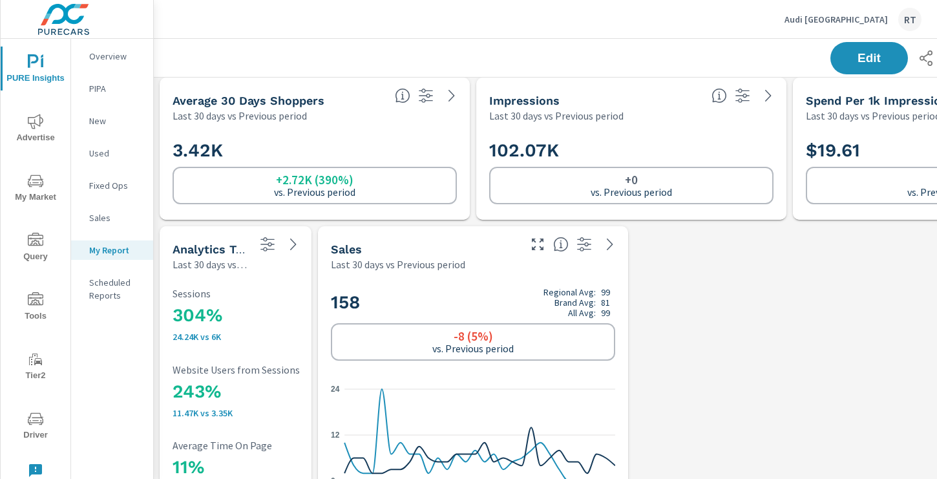
scroll to position [1790, 1]
click at [37, 123] on icon "nav menu" at bounding box center [36, 122] width 16 height 16
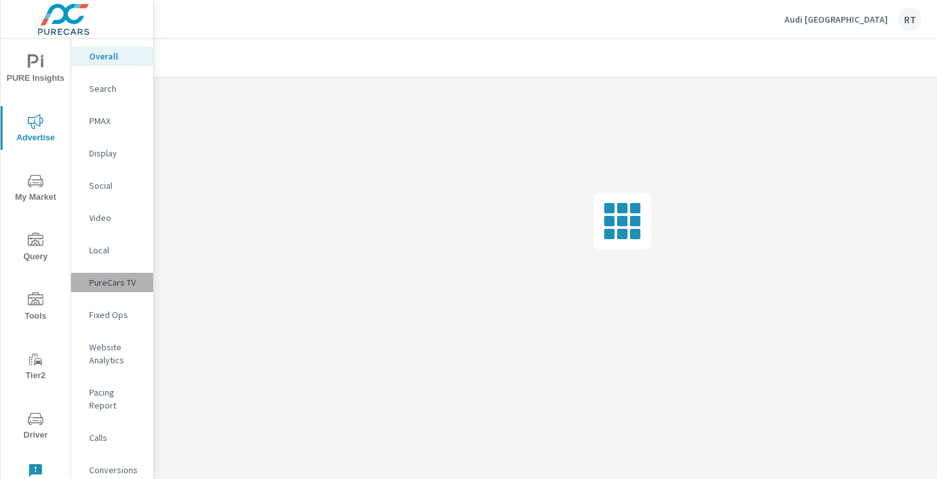
click at [110, 277] on p "PureCars TV" at bounding box center [116, 282] width 54 height 13
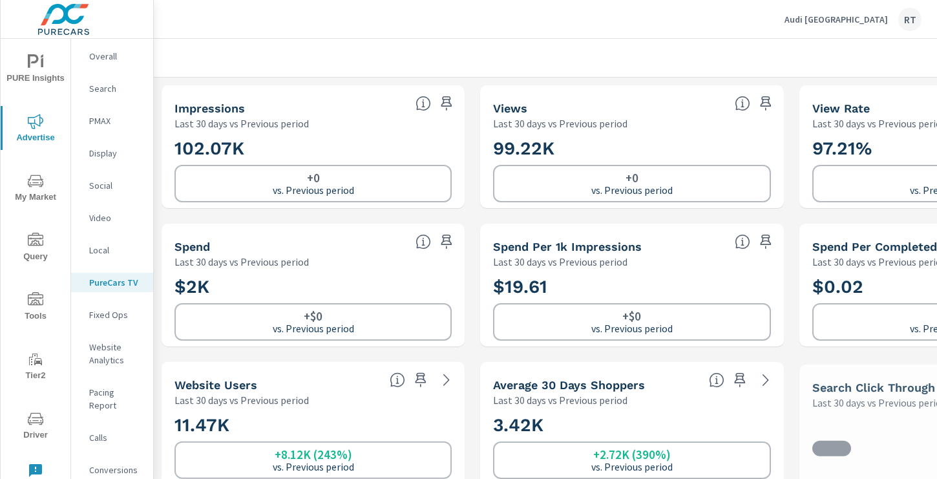
scroll to position [1, 0]
click at [419, 381] on icon "button" at bounding box center [421, 380] width 16 height 16
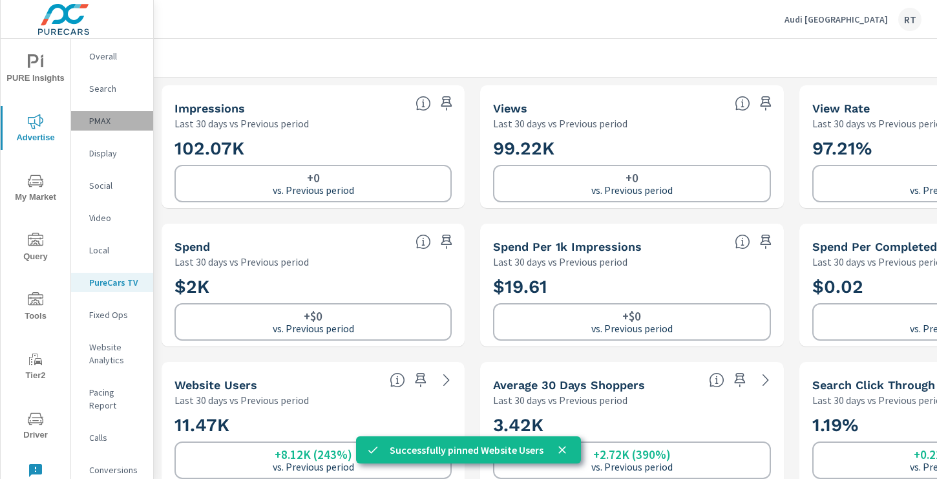
click at [96, 121] on p "PMAX" at bounding box center [116, 120] width 54 height 13
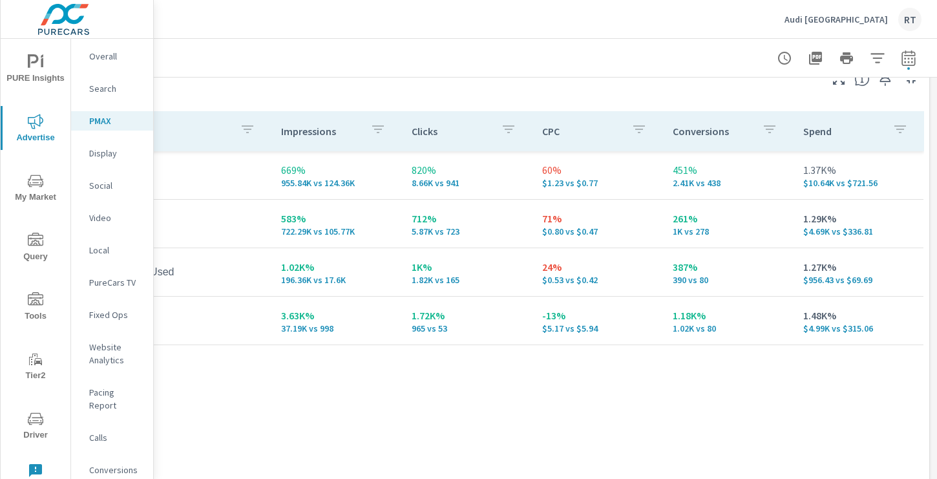
scroll to position [163, 0]
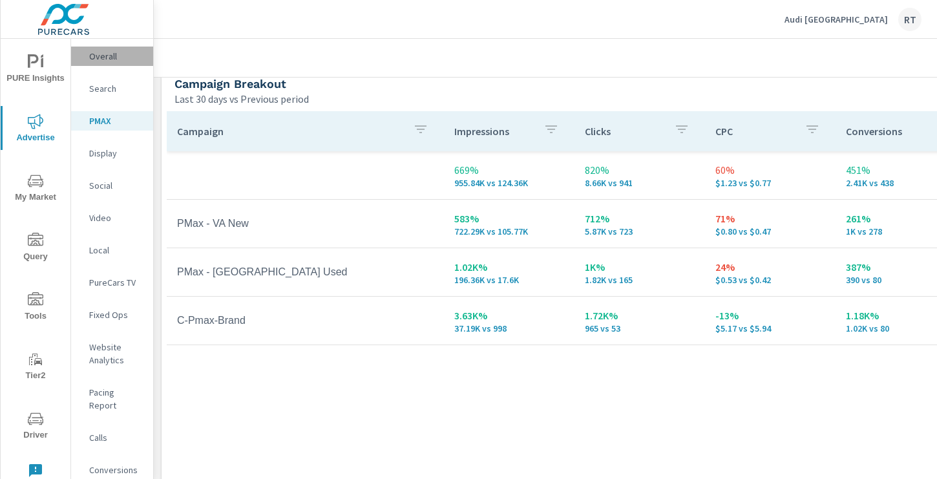
click at [110, 58] on p "Overall" at bounding box center [116, 56] width 54 height 13
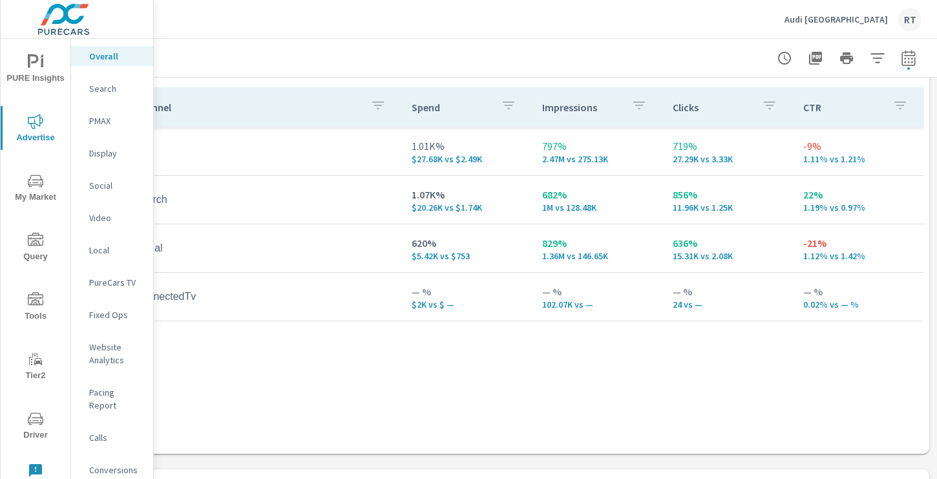
scroll to position [167, 173]
click at [41, 67] on icon "nav menu" at bounding box center [36, 62] width 16 height 16
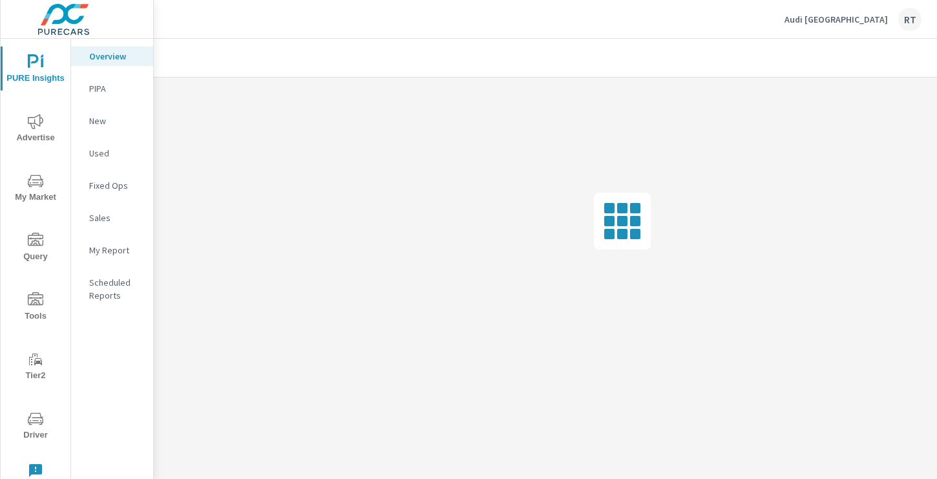
click at [112, 248] on p "My Report" at bounding box center [116, 250] width 54 height 13
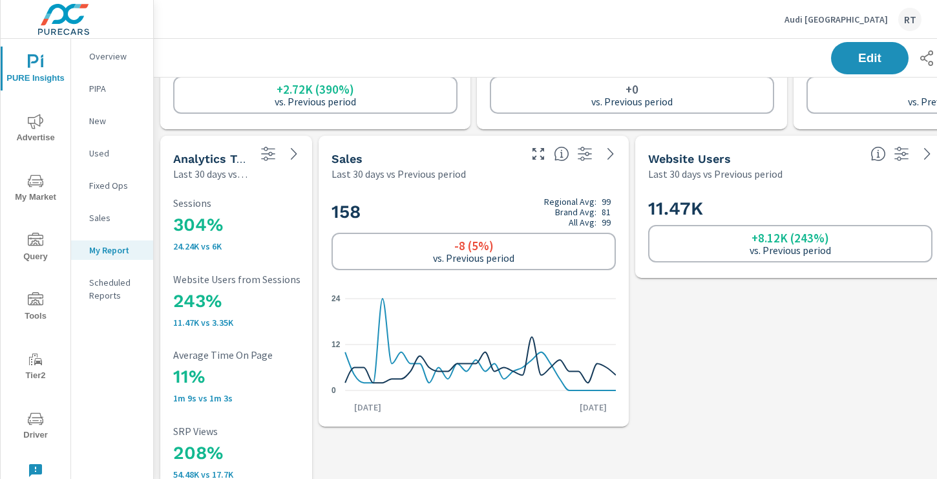
scroll to position [1924, 0]
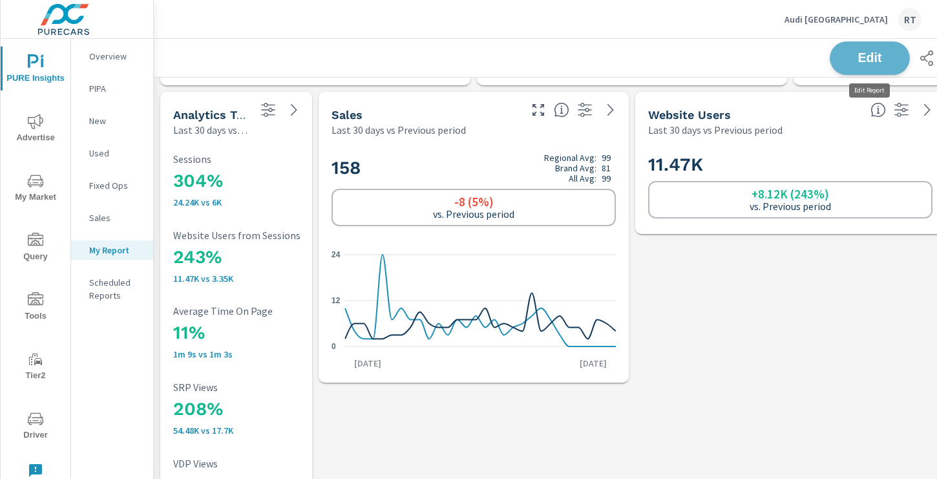
click at [856, 61] on span "Edit" at bounding box center [869, 58] width 53 height 12
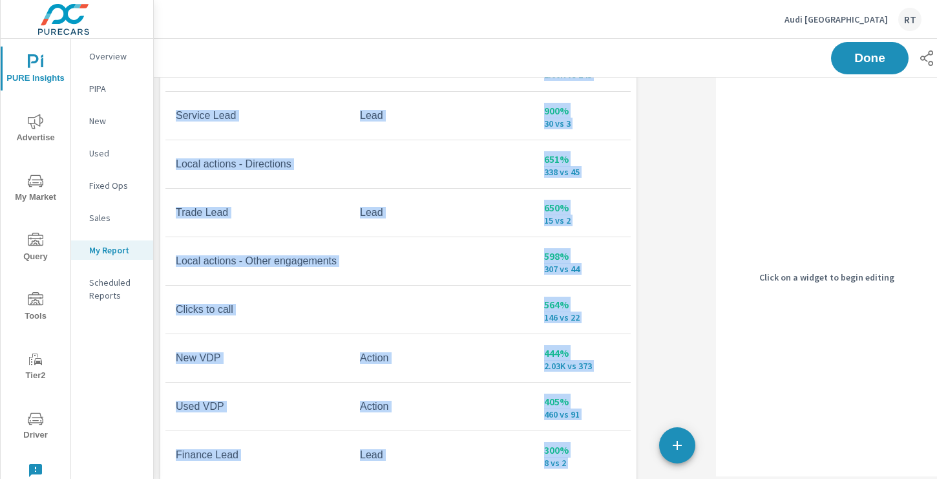
scroll to position [2830, 731]
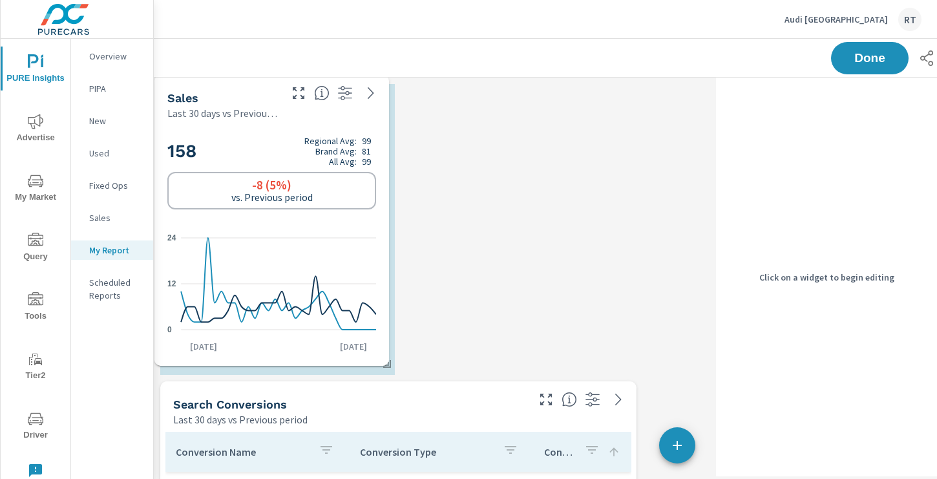
drag, startPoint x: 384, startPoint y: 208, endPoint x: 253, endPoint y: 100, distance: 169.8
click at [253, 100] on div "Sales" at bounding box center [222, 97] width 110 height 15
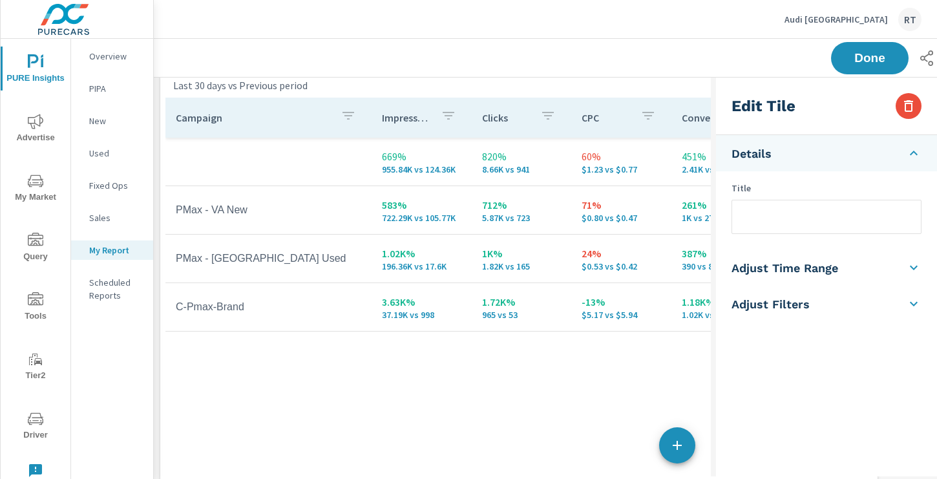
scroll to position [931, 0]
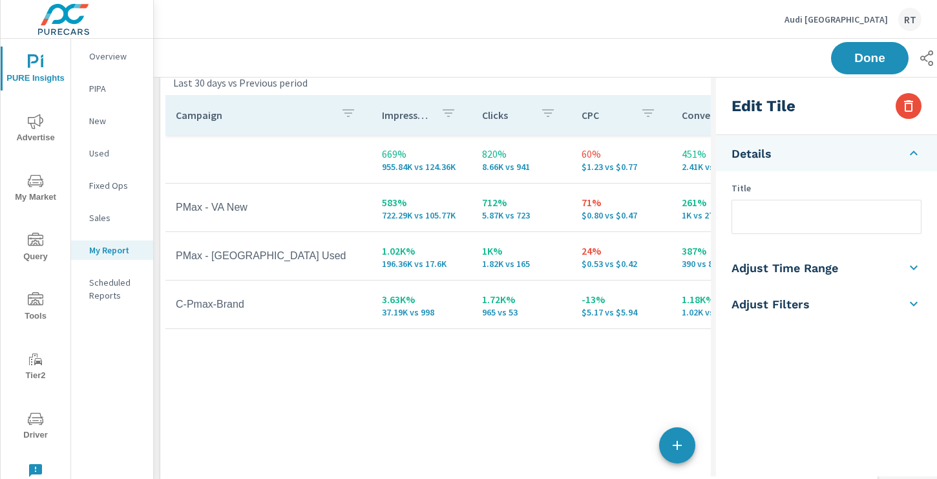
click at [679, 353] on div "Campaign Impressions Clicks CPC Conversions Spend 669% 955.84K vs 124.36K 820% …" at bounding box center [518, 351] width 707 height 513
click at [780, 216] on input "text" at bounding box center [826, 216] width 189 height 33
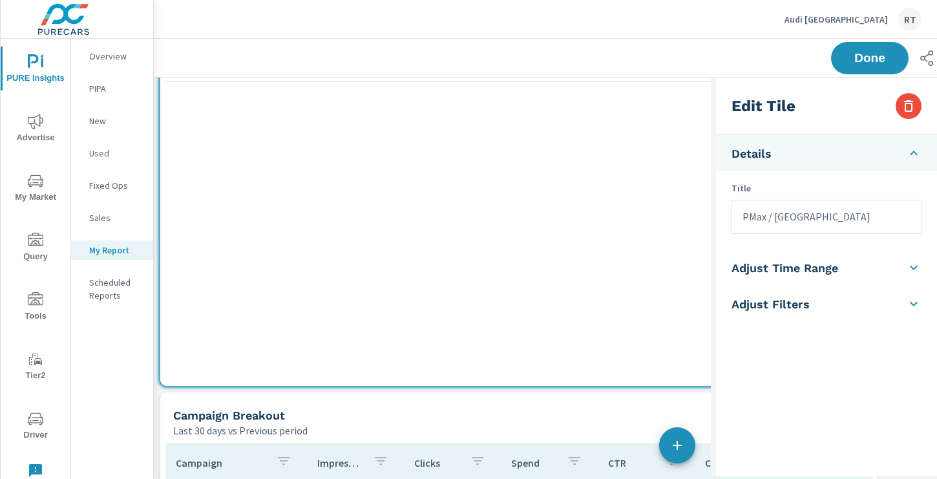
scroll to position [1176, 173]
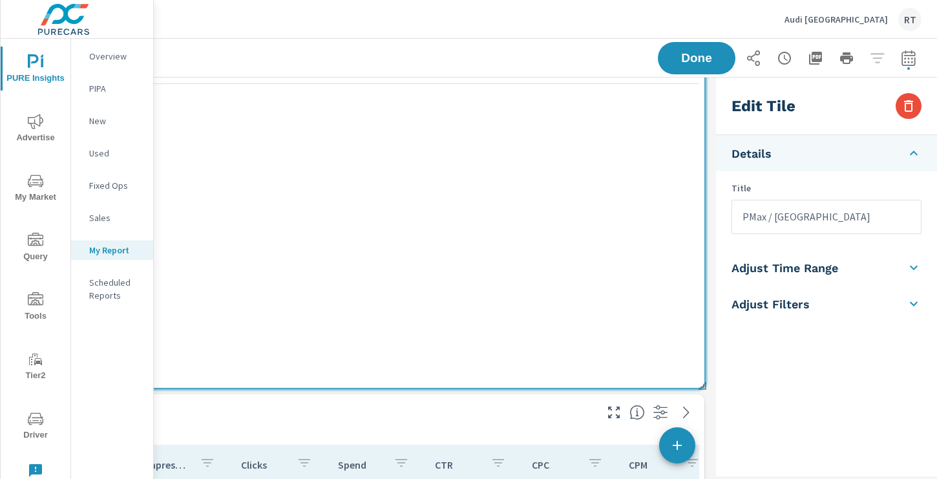
type input "PMax / [GEOGRAPHIC_DATA]"
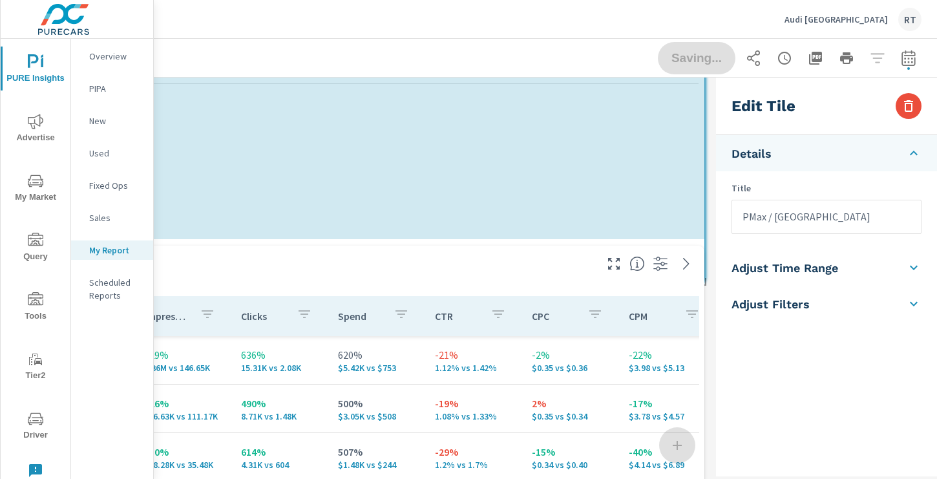
scroll to position [6, 6]
drag, startPoint x: 701, startPoint y: 384, endPoint x: 709, endPoint y: 264, distance: 120.5
click at [709, 264] on div "Search Conversions Last 30 days vs Previous period Conversion Name Conversion T…" at bounding box center [346, 242] width 730 height 2681
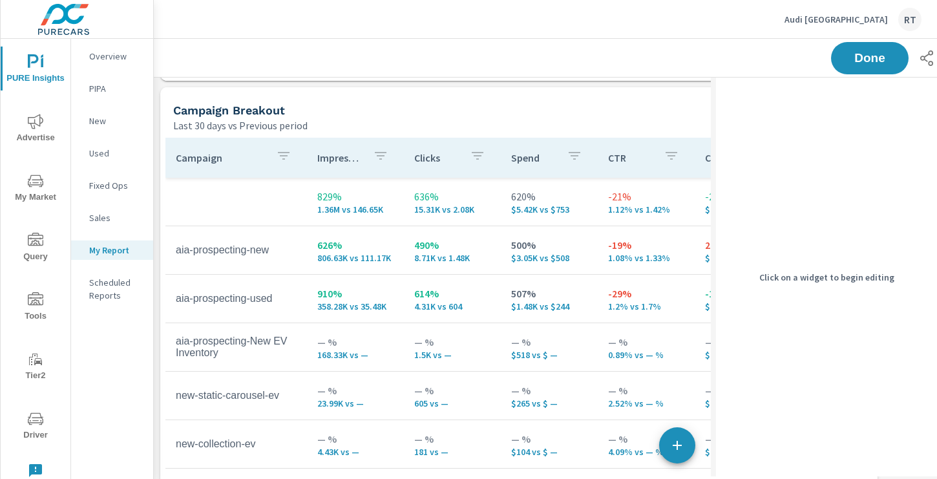
scroll to position [1358, 0]
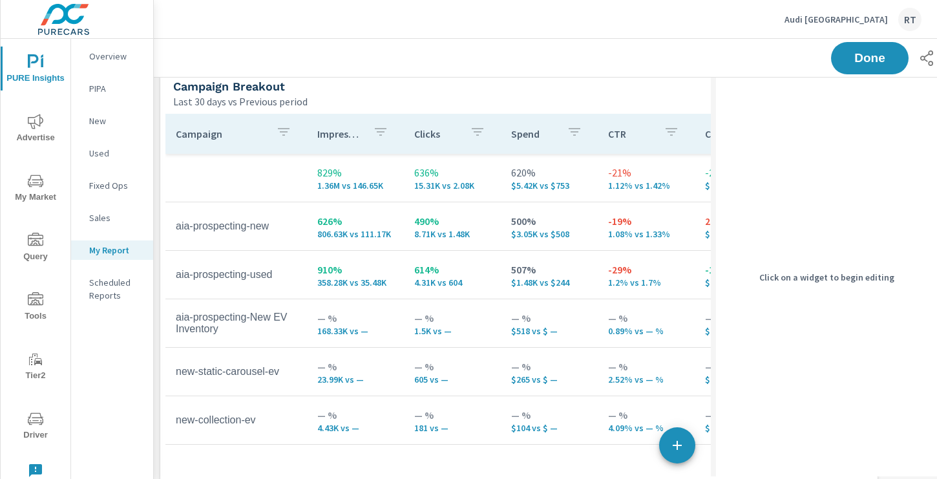
click at [524, 96] on div "Last 30 days vs Previous period" at bounding box center [469, 102] width 593 height 16
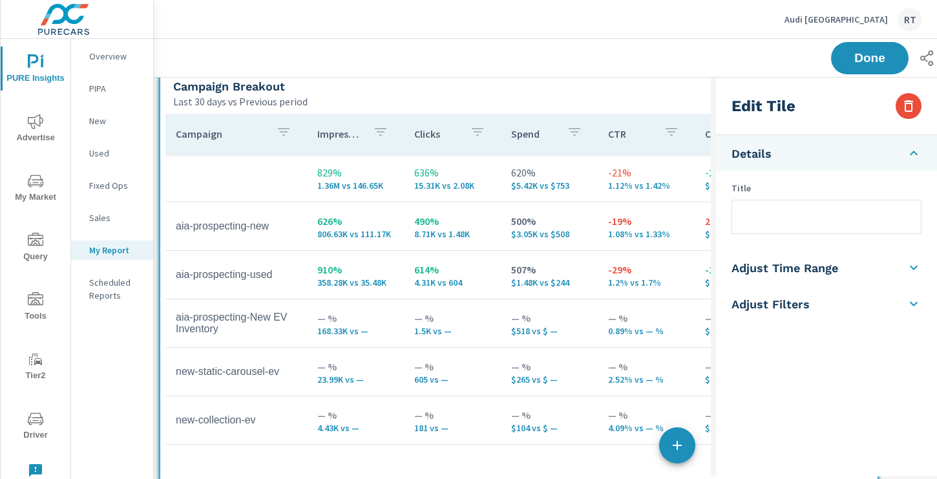
click at [756, 219] on input "text" at bounding box center [826, 216] width 189 height 33
click at [742, 216] on input "ocial Campaigns" at bounding box center [826, 216] width 189 height 33
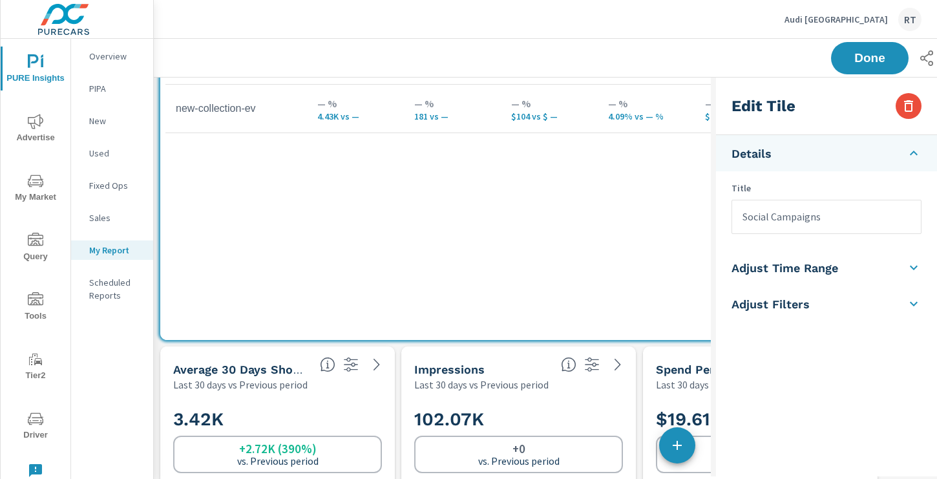
scroll to position [1670, 0]
type input "Social Campaigns"
click at [541, 377] on p "Last 30 days vs Previous period" at bounding box center [481, 384] width 134 height 16
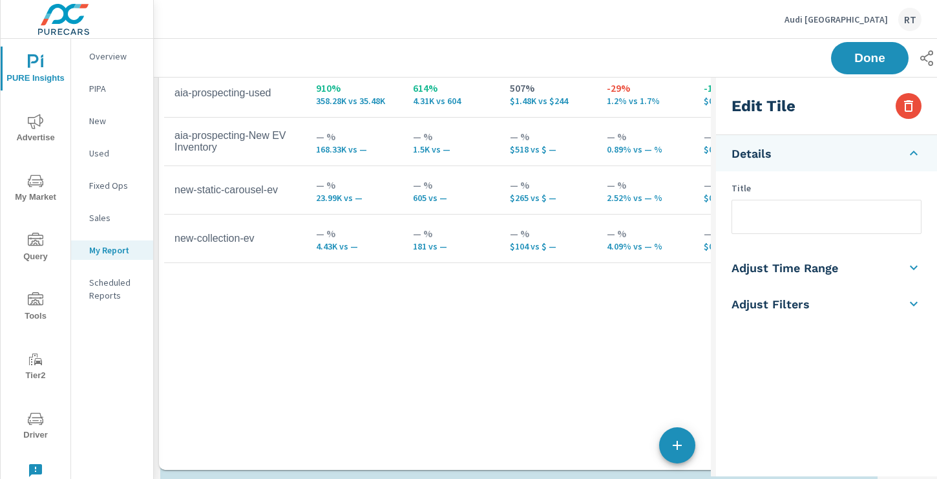
drag, startPoint x: 605, startPoint y: 292, endPoint x: 603, endPoint y: 419, distance: 127.3
click at [603, 419] on div "Campaign Impressions Clicks Spend CTR CPC CPM Page/Post Action 829% 1.36M vs 14…" at bounding box center [517, 188] width 707 height 513
type input "Social Campaigns"
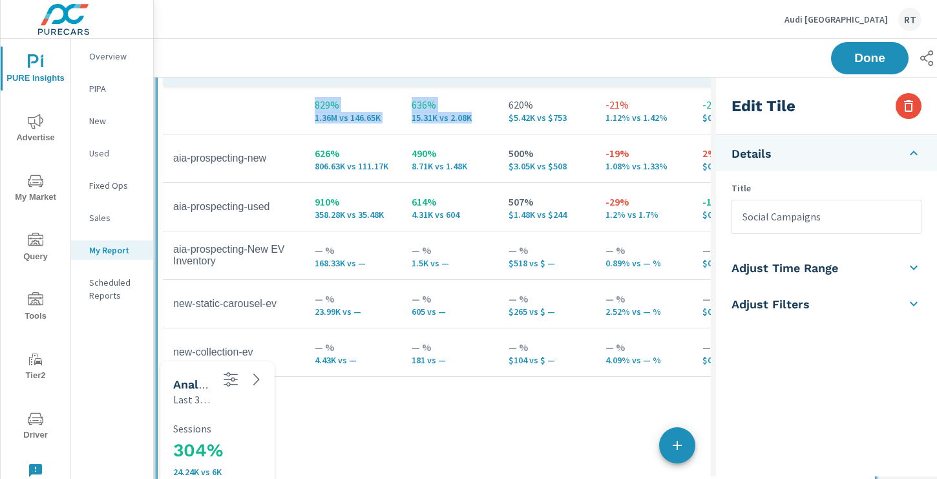
scroll to position [2830, 731]
drag, startPoint x: 452, startPoint y: 145, endPoint x: 450, endPoint y: 522, distance: 377.3
click at [450, 478] on html "PURE Insights Advertise My Market Query Tools Tier2 Driver Leave Feedback Overv…" at bounding box center [468, 239] width 937 height 479
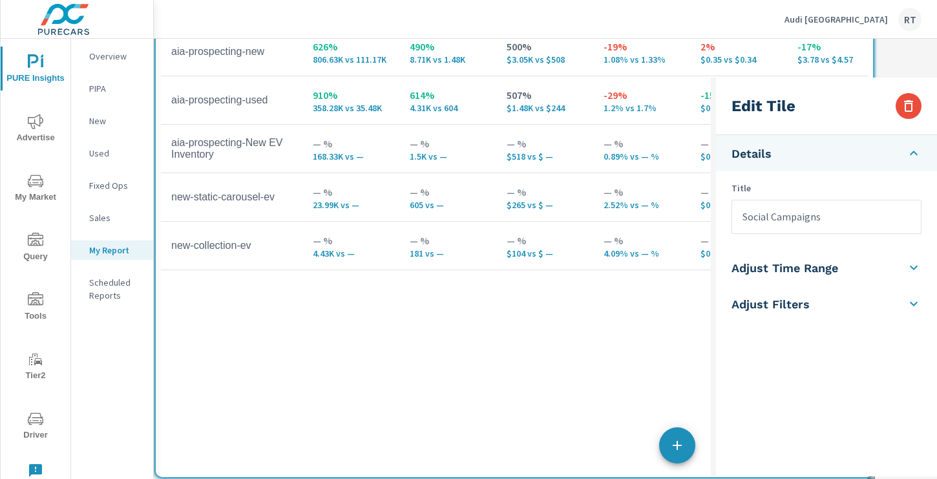
scroll to position [6, 6]
drag, startPoint x: 443, startPoint y: 320, endPoint x: 439, endPoint y: 511, distance: 191.3
click at [439, 478] on html "PURE Insights Advertise My Market Query Tools Tier2 Driver Leave Feedback Overv…" at bounding box center [468, 239] width 937 height 479
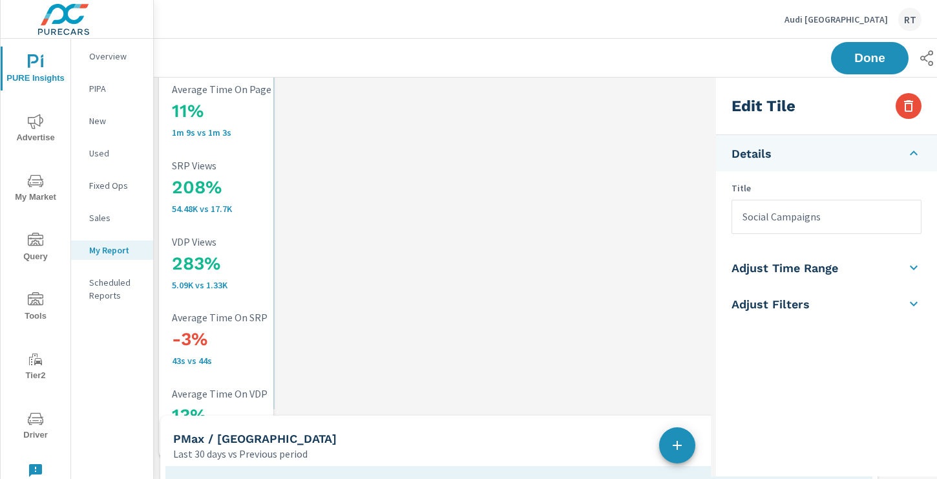
scroll to position [0, 0]
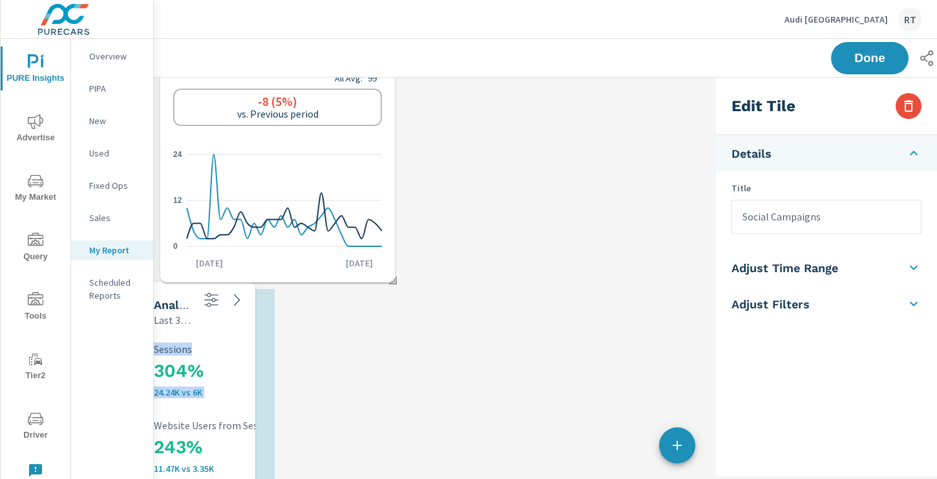
drag, startPoint x: 254, startPoint y: 303, endPoint x: 235, endPoint y: 354, distance: 54.6
click at [235, 354] on div "304% 24.24K vs 6K Sessions" at bounding box center [239, 370] width 171 height 54
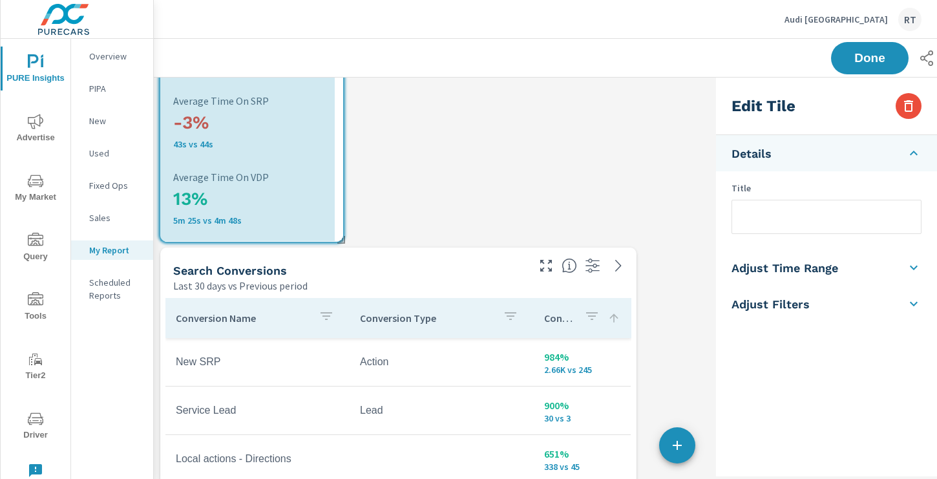
drag, startPoint x: 273, startPoint y: 236, endPoint x: 341, endPoint y: 236, distance: 68.5
click at [341, 236] on span at bounding box center [336, 235] width 13 height 13
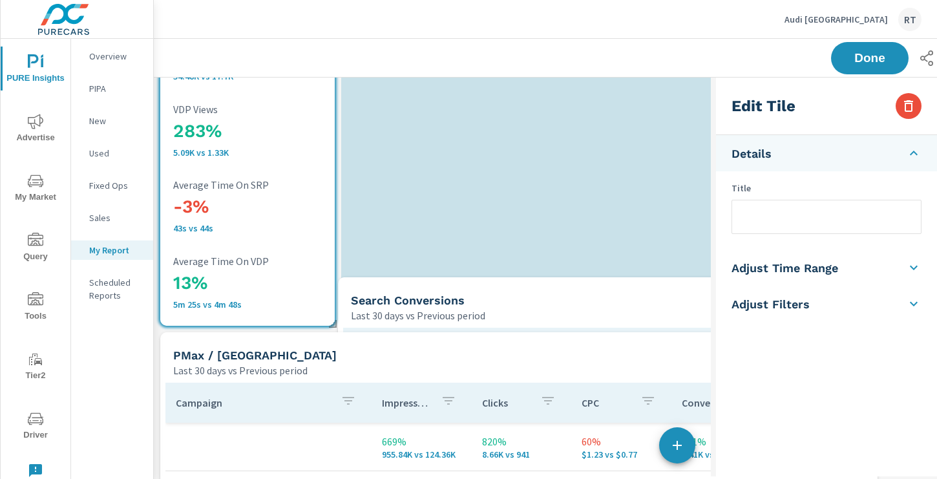
drag, startPoint x: 346, startPoint y: 348, endPoint x: 513, endPoint y: 253, distance: 192.1
click at [513, 293] on div "Search Conversions" at bounding box center [527, 300] width 352 height 15
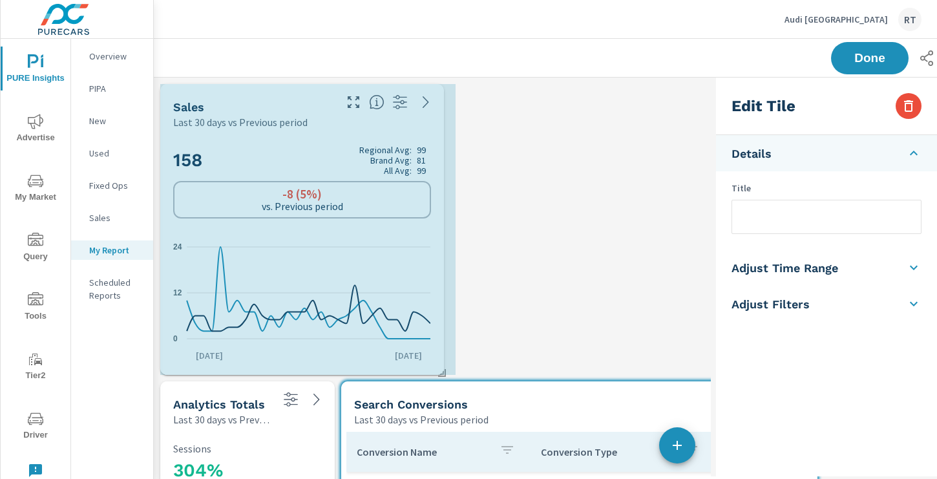
drag, startPoint x: 392, startPoint y: 372, endPoint x: 441, endPoint y: 372, distance: 48.5
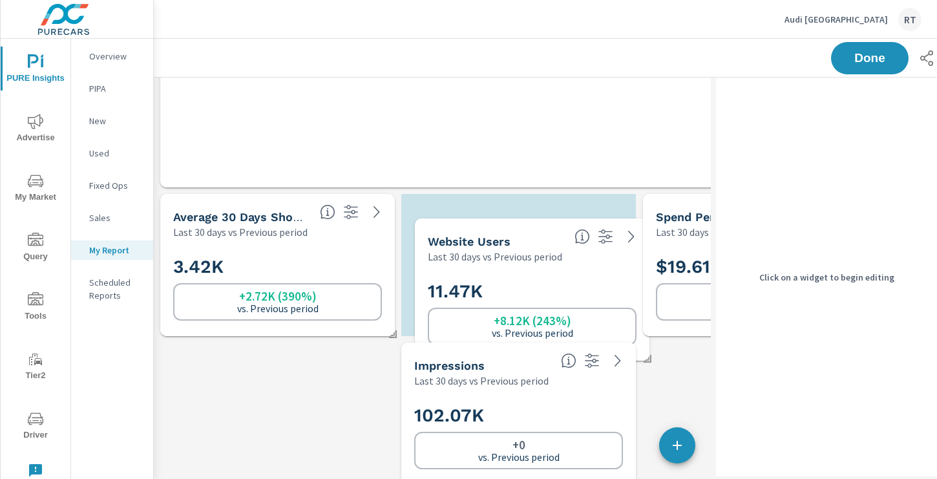
drag, startPoint x: 629, startPoint y: 356, endPoint x: 512, endPoint y: 207, distance: 189.6
click at [512, 218] on div "Website Users Last 30 days vs Previous period" at bounding box center [492, 241] width 154 height 46
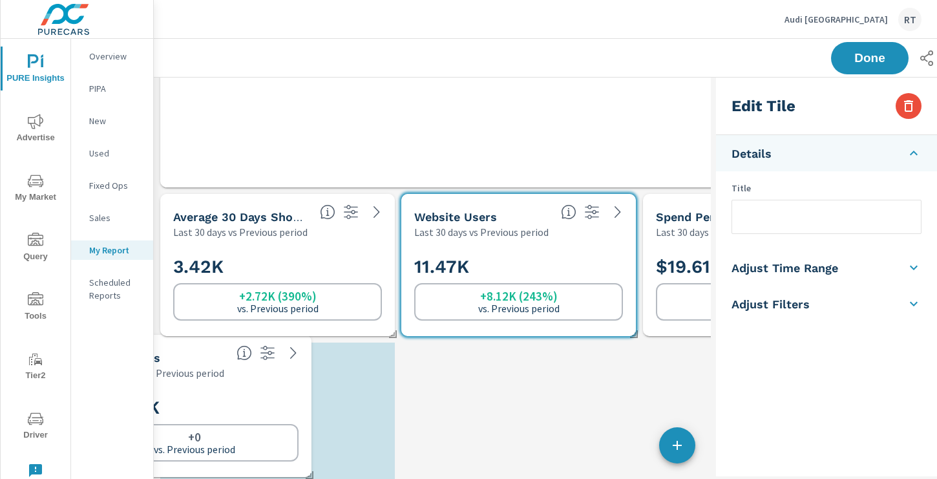
drag, startPoint x: 537, startPoint y: 353, endPoint x: 246, endPoint y: 344, distance: 290.8
click at [231, 344] on div "Impressions Last 30 days vs Previous period" at bounding box center [154, 358] width 154 height 46
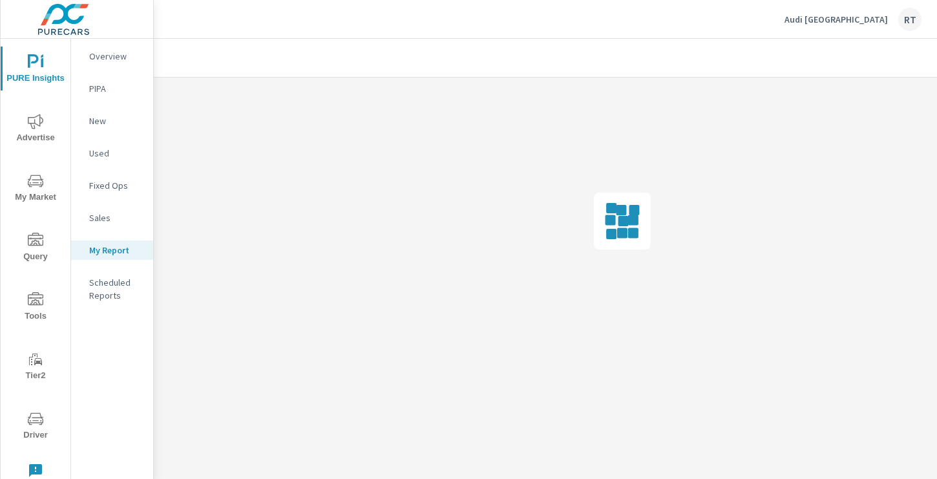
drag, startPoint x: 674, startPoint y: 200, endPoint x: 501, endPoint y: 329, distance: 216.5
click at [0, 0] on div "Search Conversions Last 30 days vs Previous period Conversion Name Conversion T…" at bounding box center [0, 0] width 0 height 0
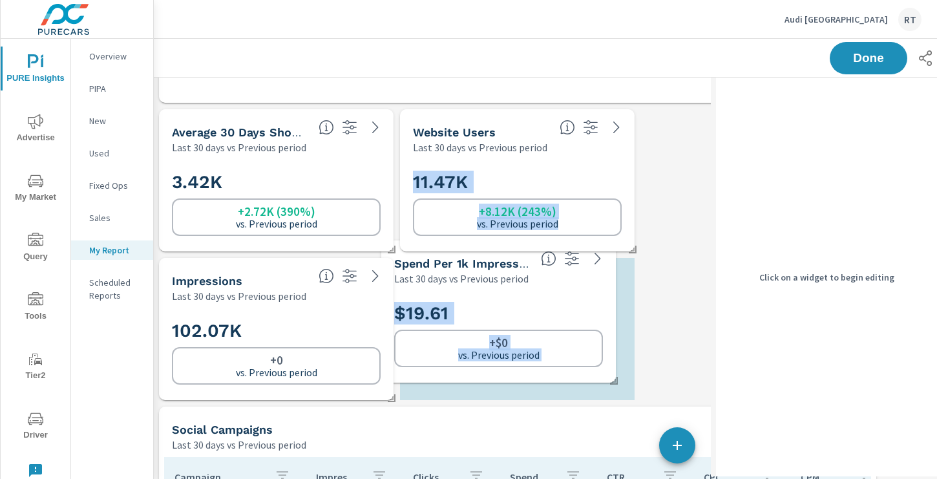
drag, startPoint x: 692, startPoint y: 89, endPoint x: 430, endPoint y: 250, distance: 307.1
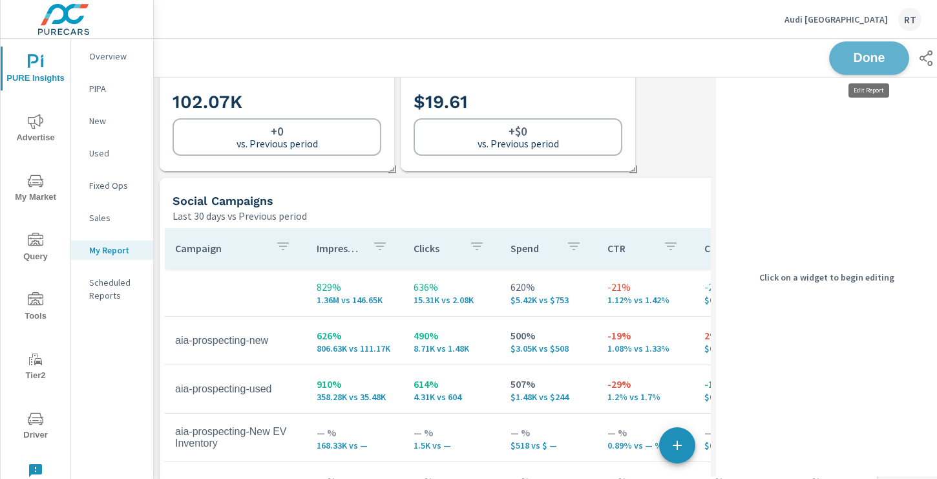
click at [862, 54] on span "Done" at bounding box center [868, 58] width 53 height 12
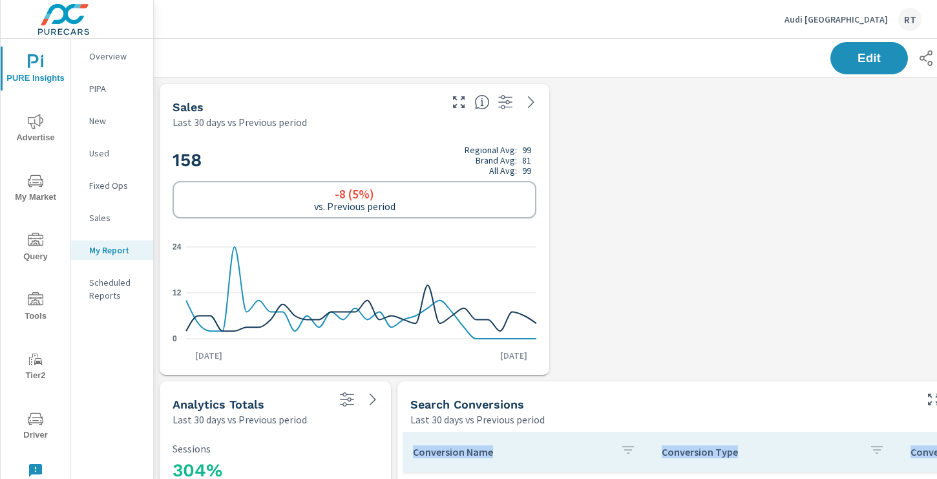
drag, startPoint x: 302, startPoint y: 395, endPoint x: 298, endPoint y: 79, distance: 315.9
click at [850, 60] on span "Edit" at bounding box center [868, 58] width 53 height 12
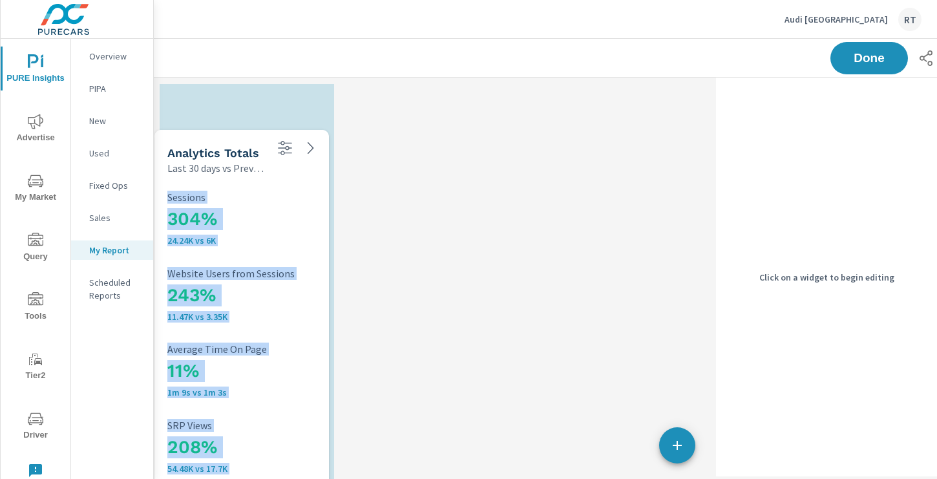
drag, startPoint x: 263, startPoint y: 390, endPoint x: 260, endPoint y: 142, distance: 248.1
click at [260, 142] on div "Analytics Totals Last 30 days vs Previous period" at bounding box center [211, 153] width 115 height 46
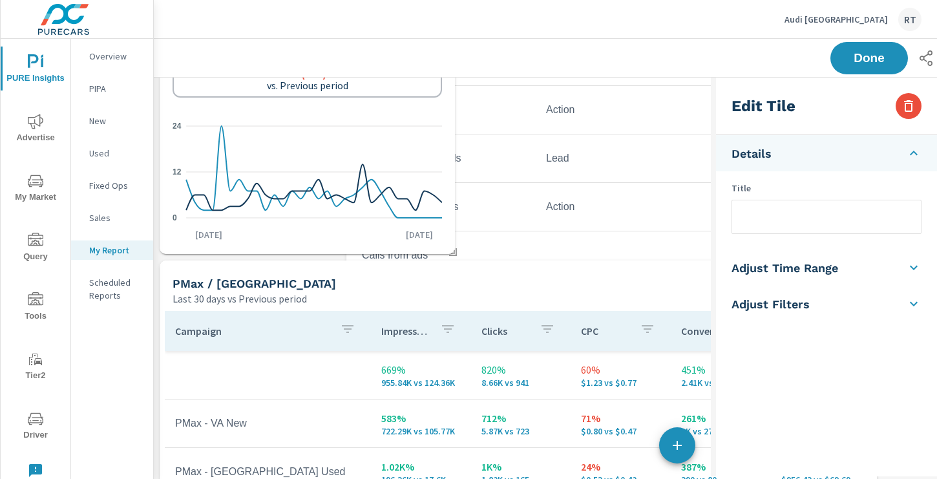
drag, startPoint x: 528, startPoint y: 286, endPoint x: 532, endPoint y: -26, distance: 312.7
click at [532, 0] on html "PURE Insights Advertise My Market Query Tools Tier2 Driver Leave Feedback Overv…" at bounding box center [468, 239] width 937 height 479
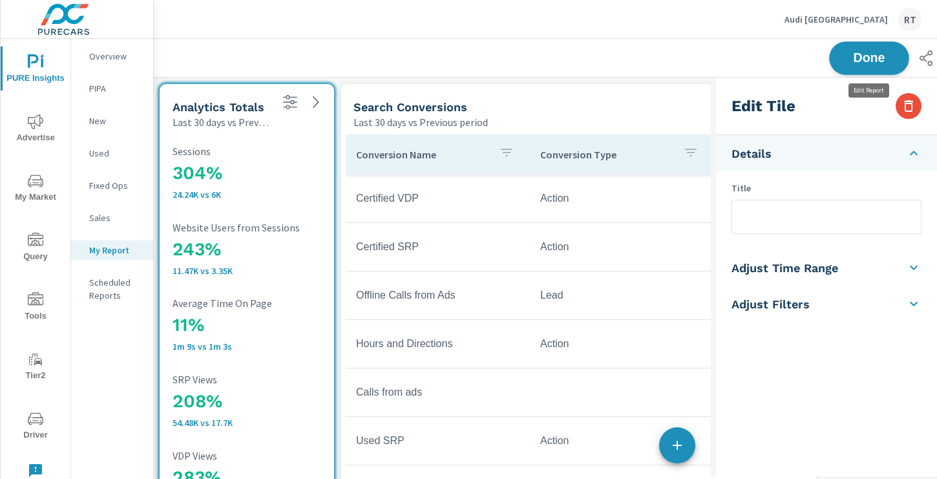
click at [857, 52] on span "Done" at bounding box center [868, 58] width 53 height 12
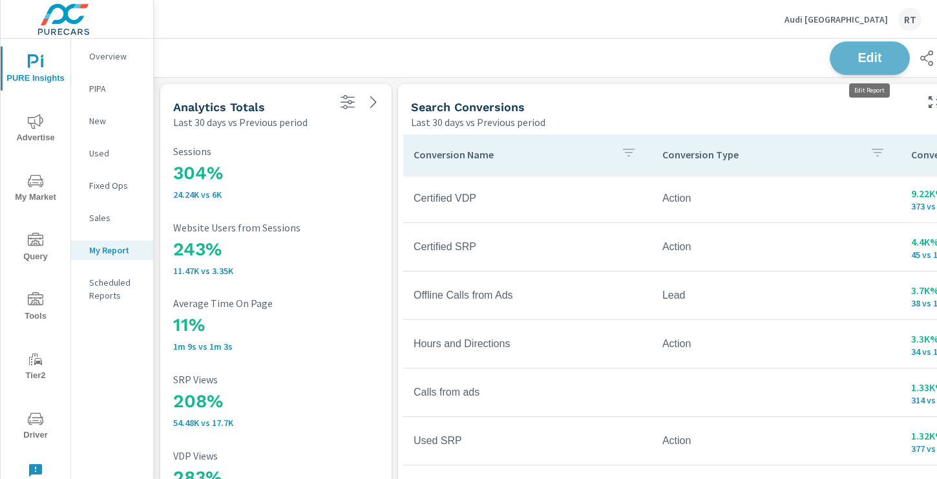
click at [857, 63] on span "Edit" at bounding box center [869, 58] width 53 height 12
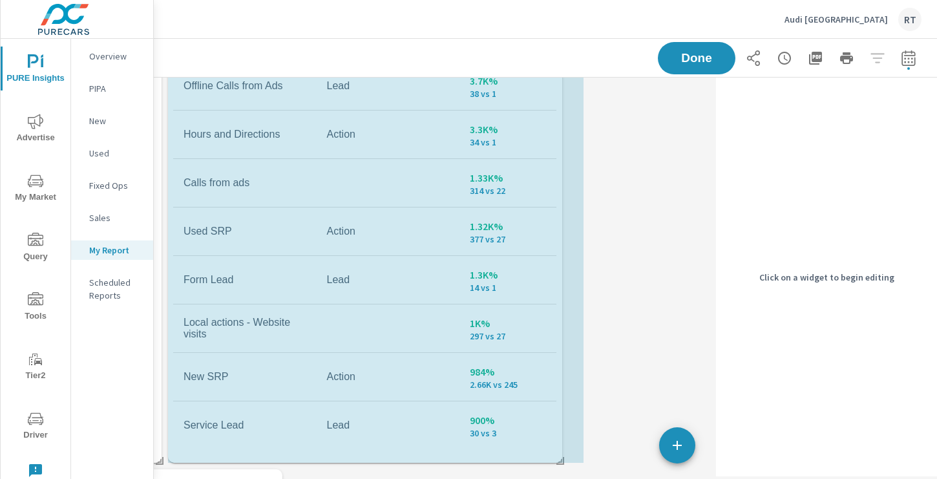
drag, startPoint x: 642, startPoint y: 461, endPoint x: 571, endPoint y: 461, distance: 71.1
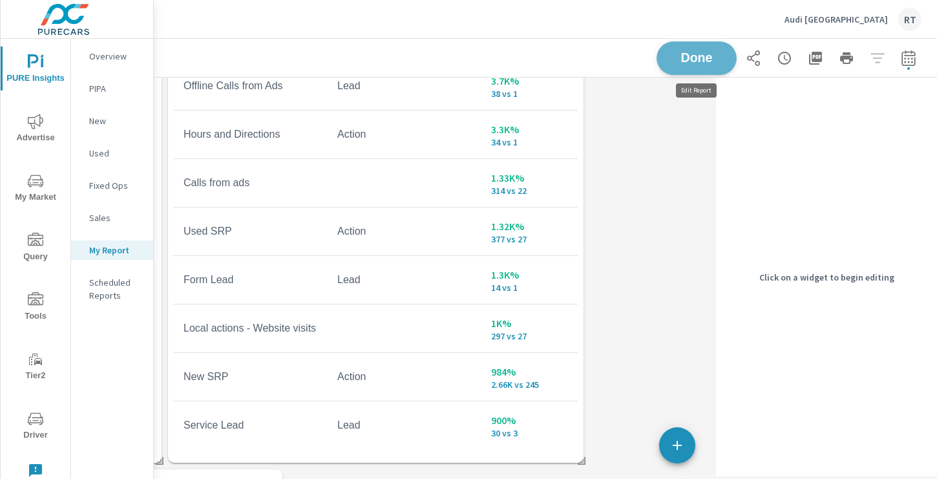
click at [688, 59] on span "Done" at bounding box center [696, 58] width 53 height 12
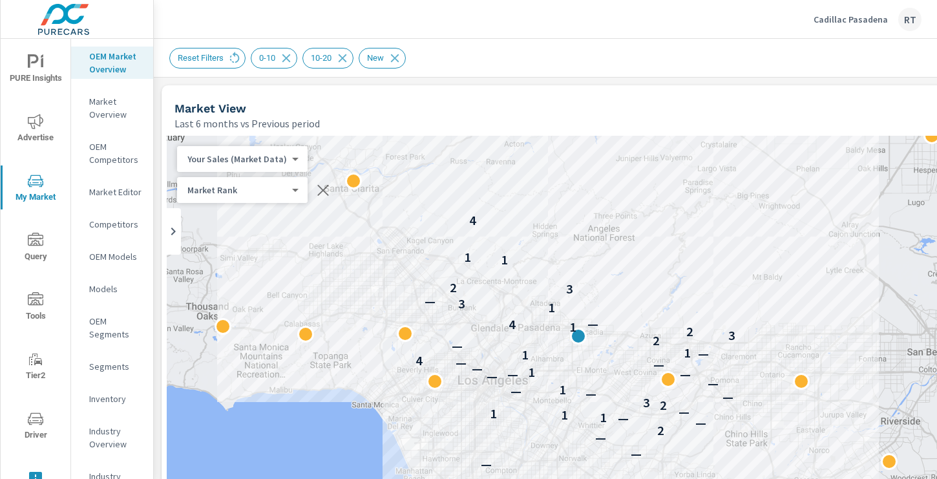
scroll to position [669, 173]
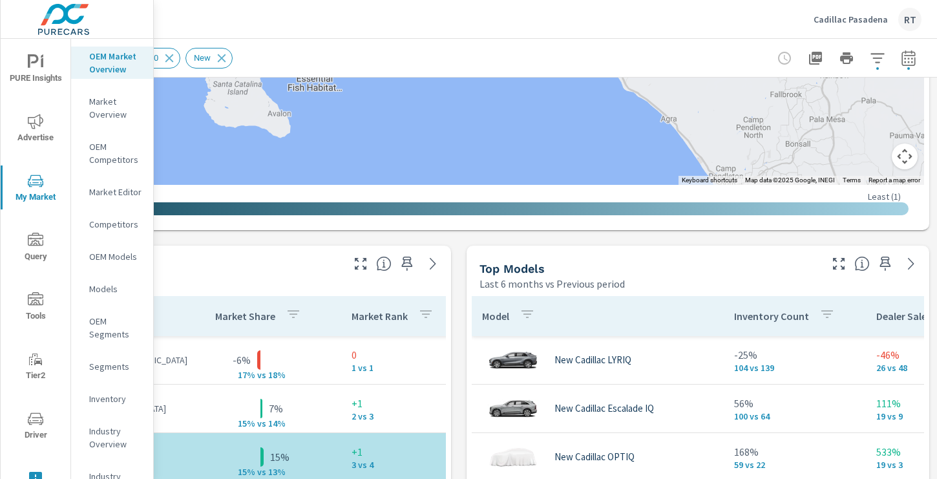
click at [839, 16] on p "Cadillac Pasadena" at bounding box center [850, 20] width 74 height 12
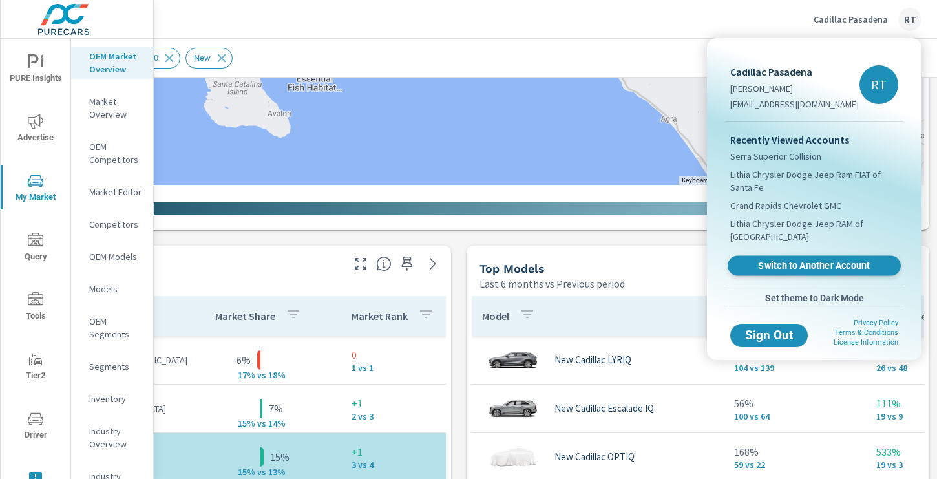
click at [771, 267] on span "Switch to Another Account" at bounding box center [814, 266] width 158 height 12
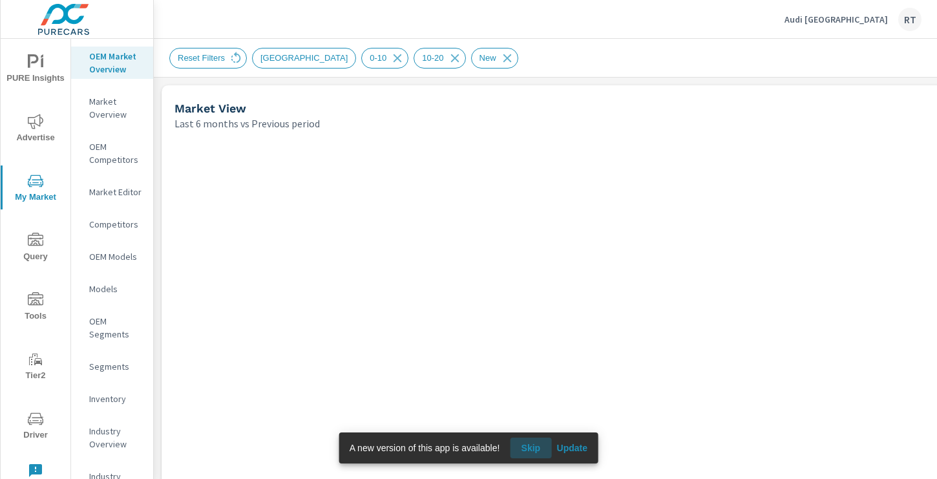
click at [524, 450] on span "Skip" at bounding box center [530, 448] width 31 height 12
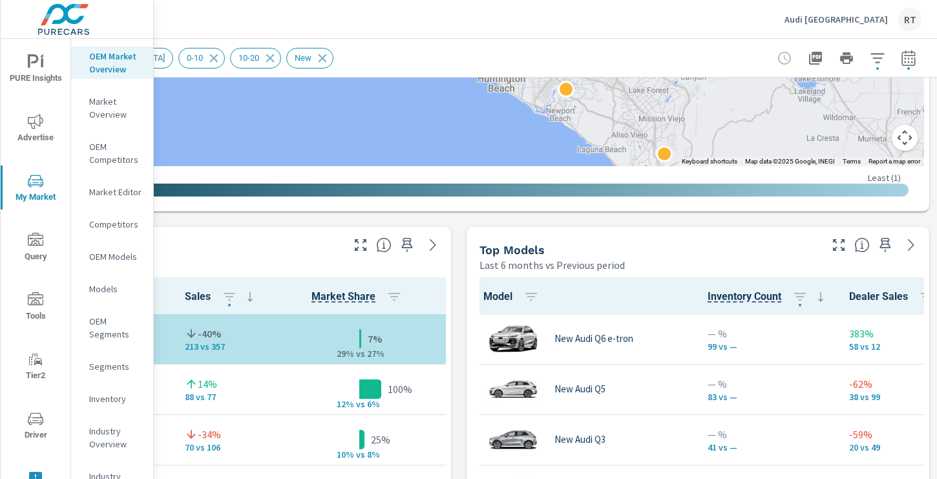
scroll to position [683, 173]
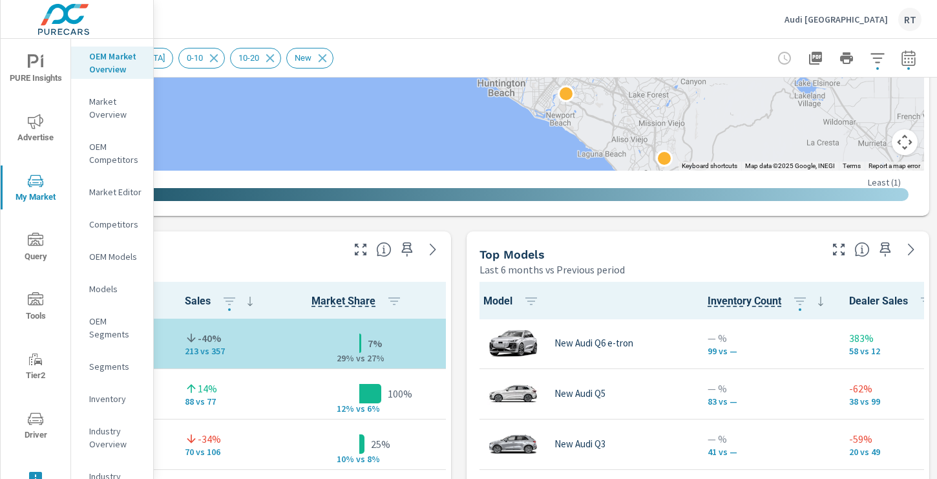
click at [902, 147] on button "Map camera controls" at bounding box center [905, 142] width 26 height 26
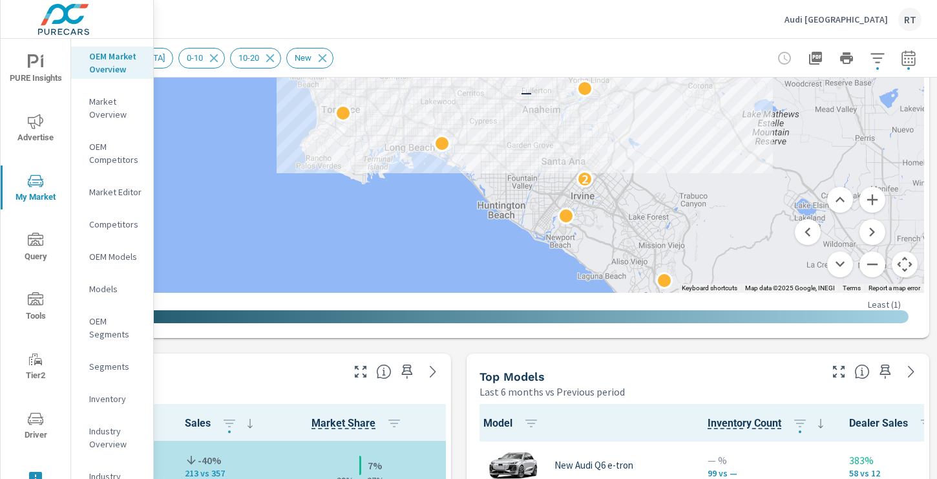
scroll to position [551, 173]
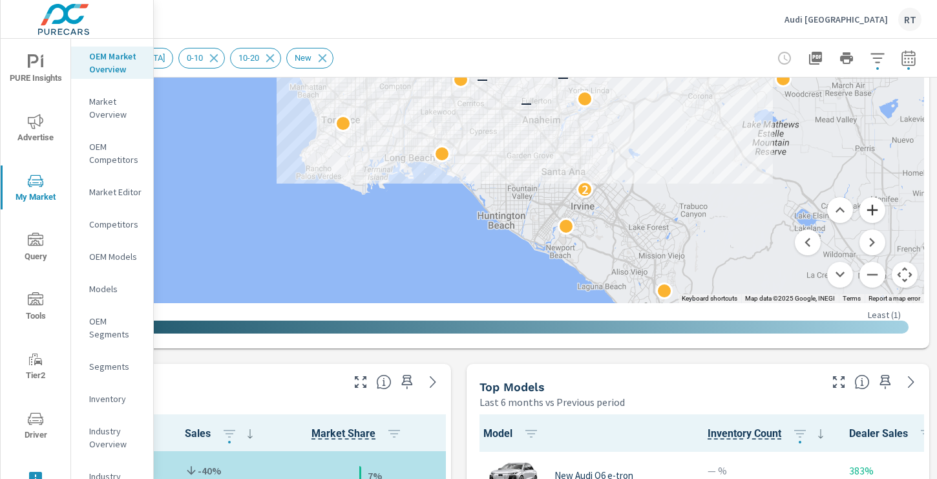
click at [877, 215] on button "Zoom in" at bounding box center [872, 210] width 26 height 26
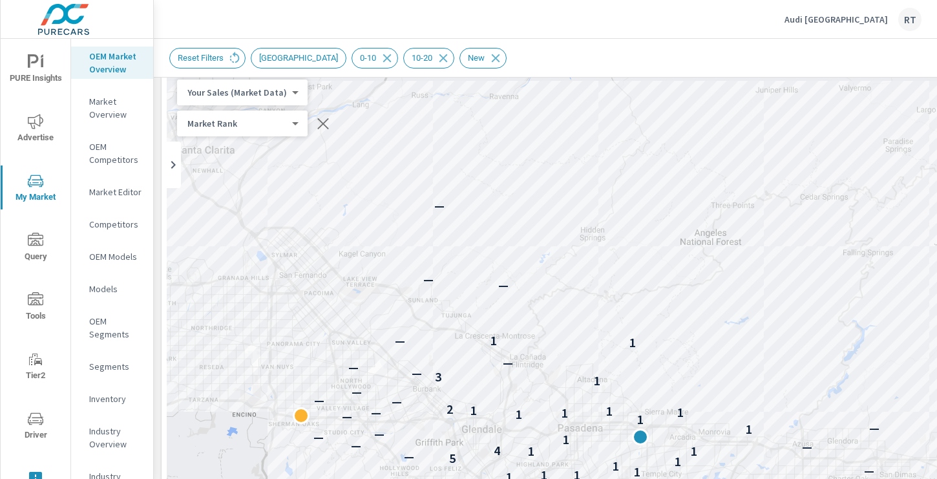
scroll to position [68, 0]
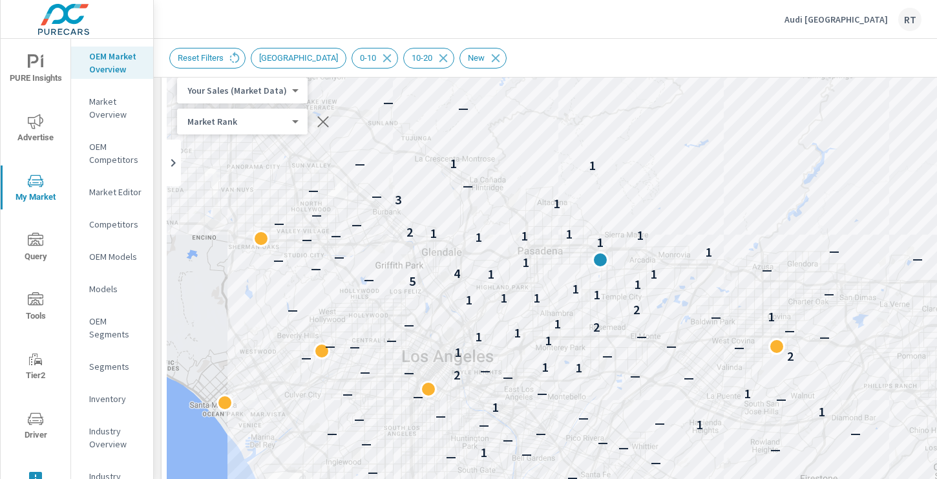
drag, startPoint x: 539, startPoint y: 375, endPoint x: 498, endPoint y: 200, distance: 179.7
click at [497, 200] on div "2 — — — — — — — — — — — — — — — — — 1 — — — — — — — — 1 — — — — — 1 1 — — 1 — —…" at bounding box center [632, 426] width 930 height 718
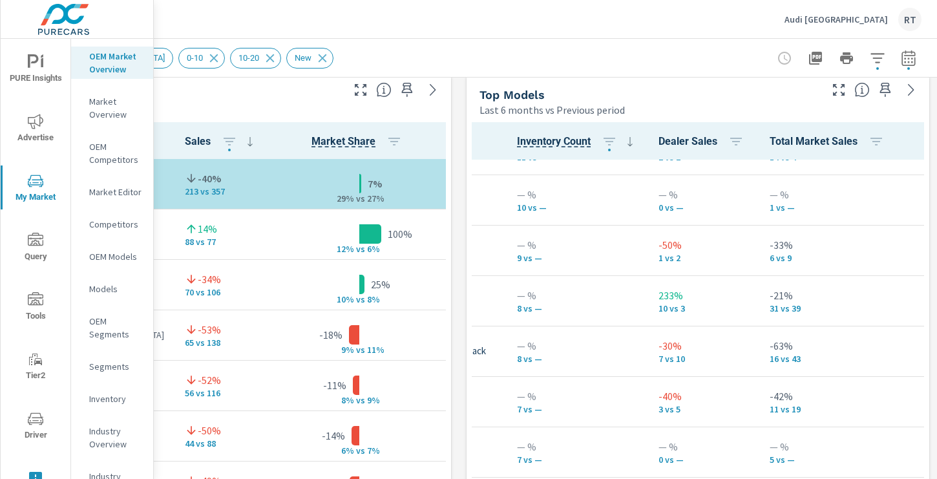
scroll to position [388, 45]
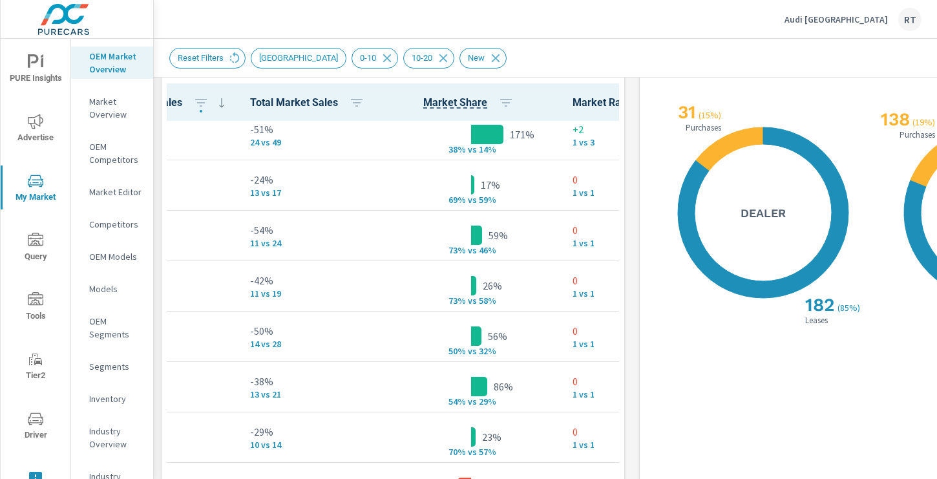
scroll to position [0, 325]
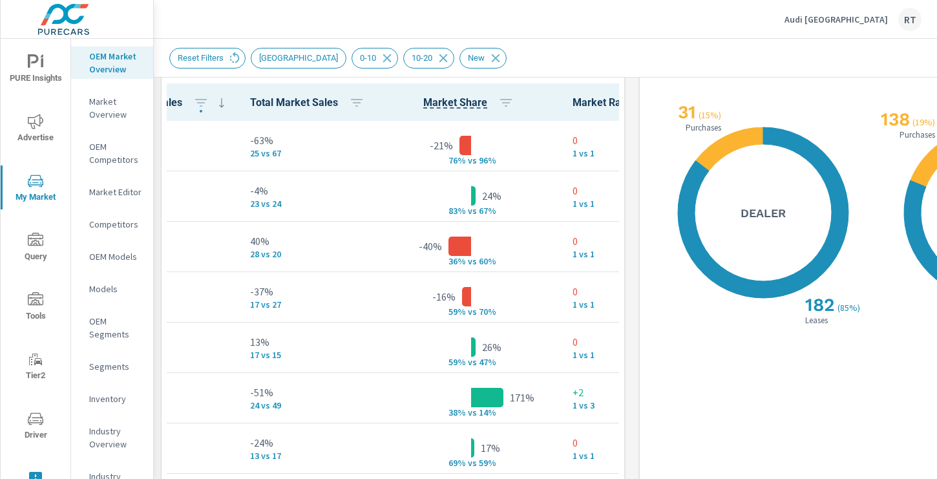
click at [435, 101] on span "Market Share" at bounding box center [471, 103] width 96 height 16
click at [493, 106] on button "button" at bounding box center [506, 103] width 26 height 26
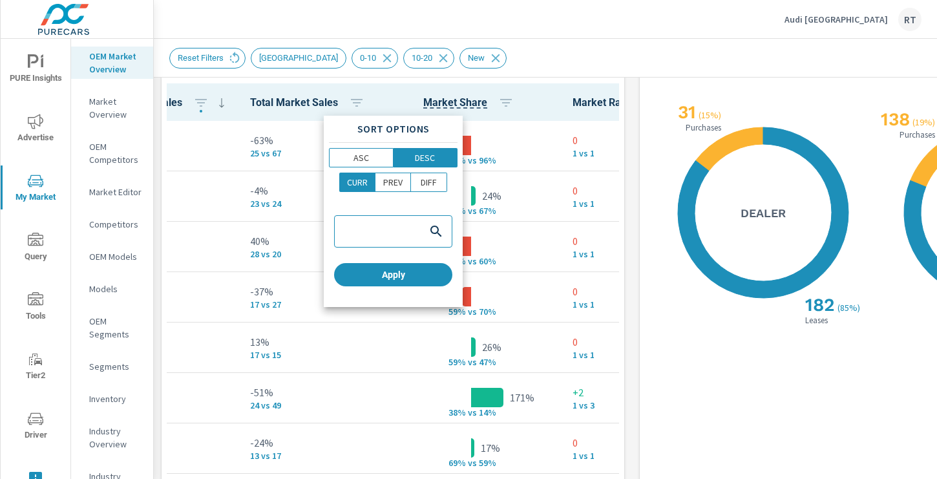
click at [475, 107] on div at bounding box center [468, 239] width 937 height 479
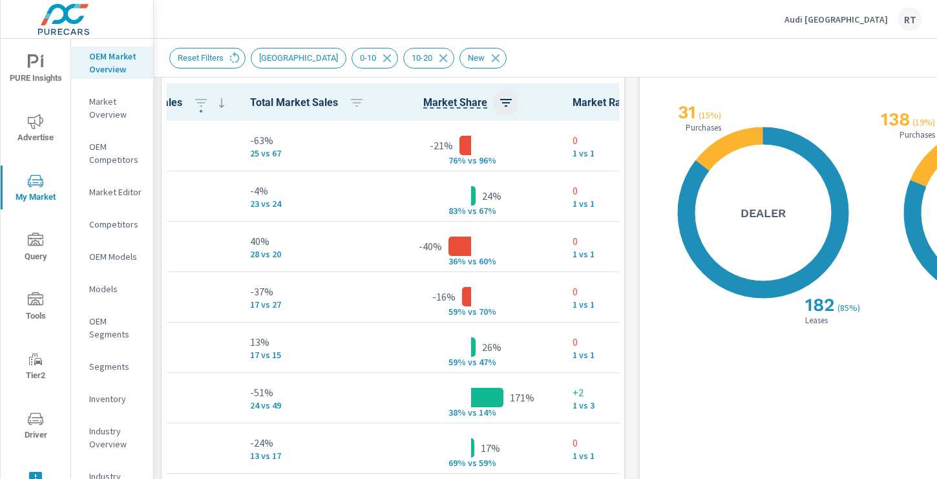
click at [498, 107] on icon "button" at bounding box center [506, 103] width 16 height 16
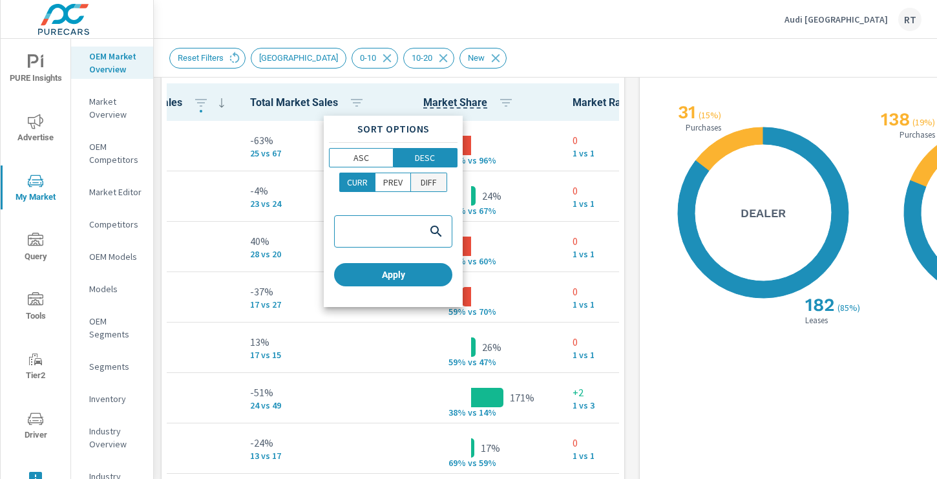
click at [432, 184] on p "DIFF" at bounding box center [429, 182] width 16 height 13
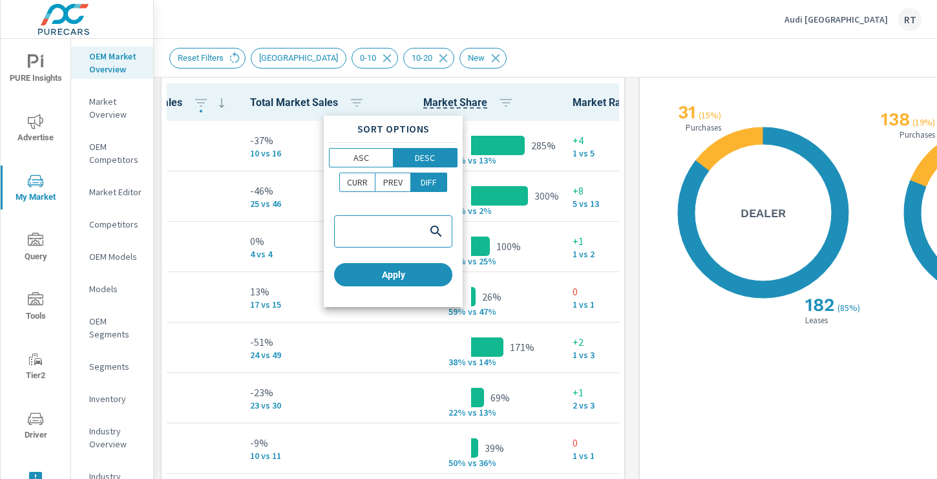
click at [472, 101] on div at bounding box center [468, 239] width 937 height 479
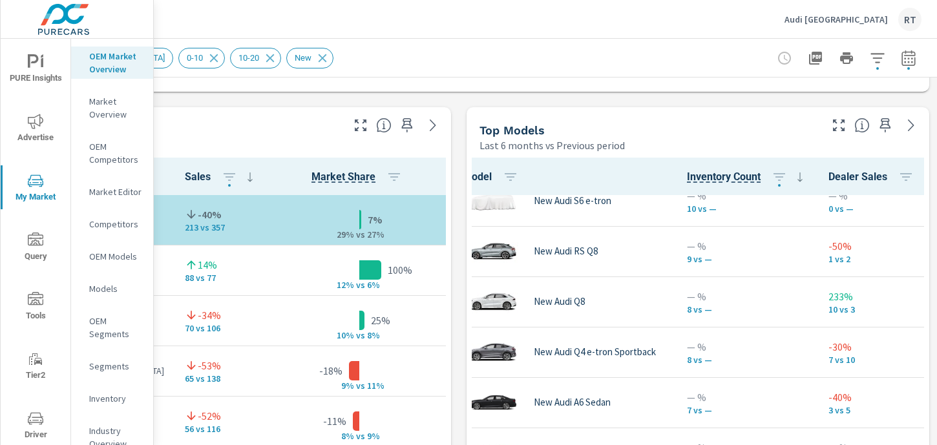
scroll to position [422, 0]
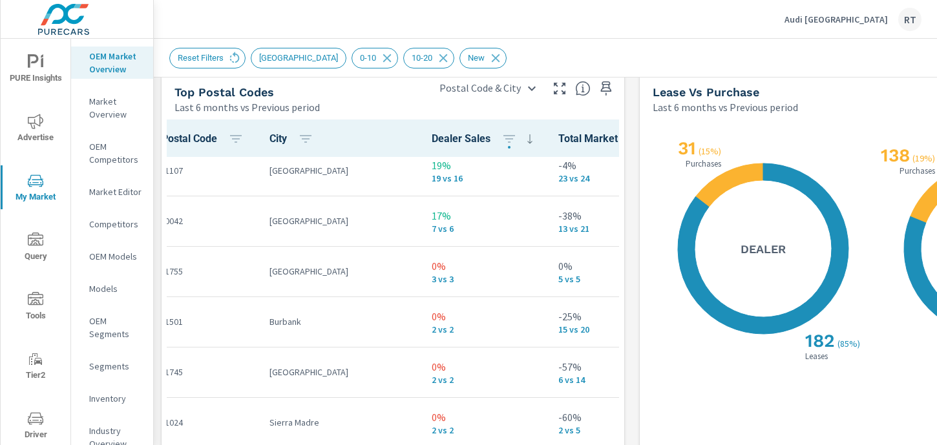
scroll to position [414, 0]
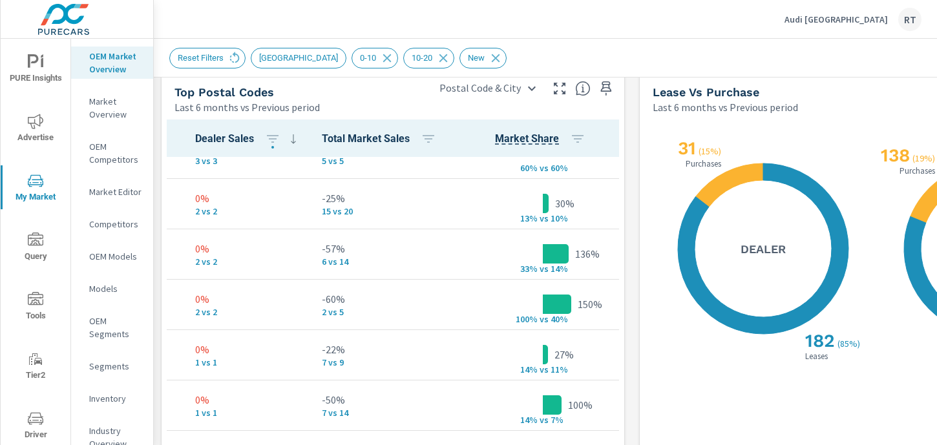
scroll to position [532, 325]
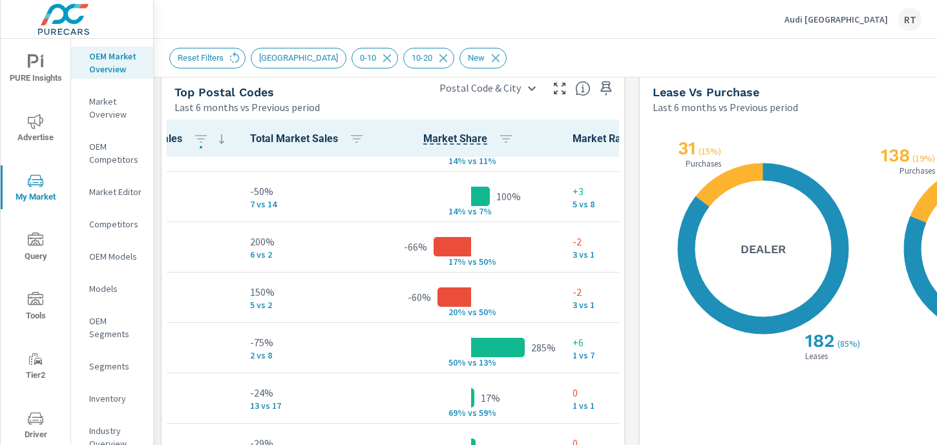
scroll to position [744, 325]
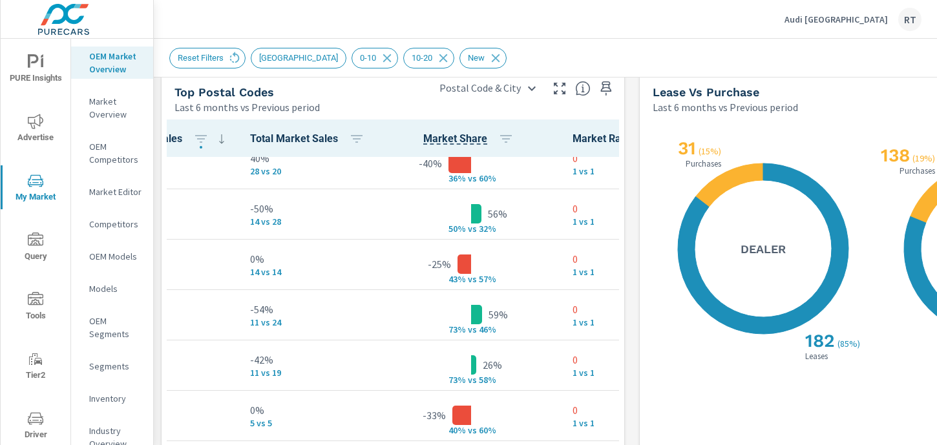
scroll to position [1085, 325]
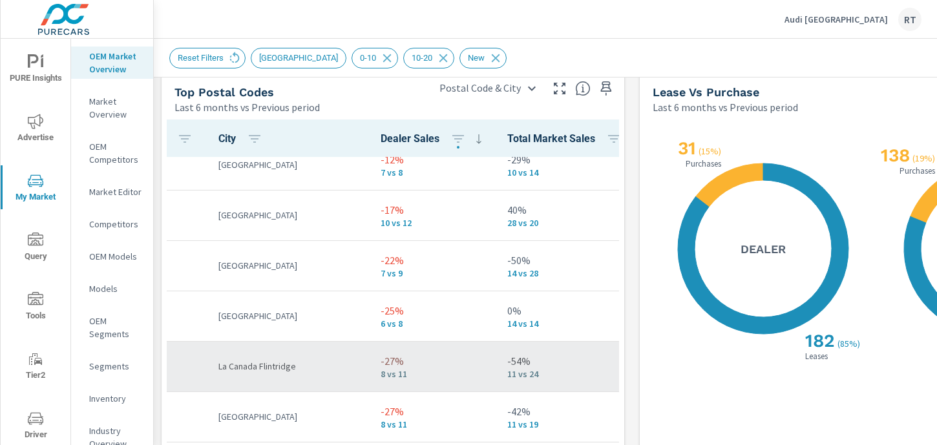
scroll to position [1025, 0]
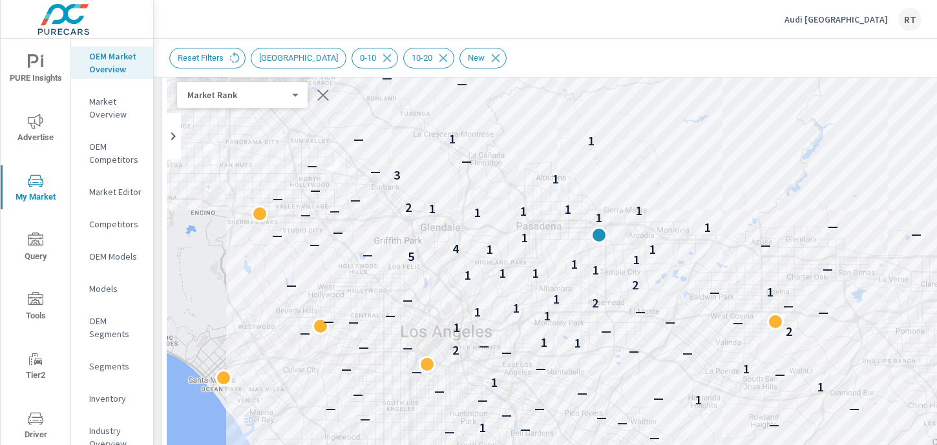
scroll to position [98, 0]
drag, startPoint x: 724, startPoint y: 64, endPoint x: 689, endPoint y: 47, distance: 39.3
click at [689, 48] on div "Reset Filters New Market Area 0-10 10-20 New" at bounding box center [541, 58] width 744 height 21
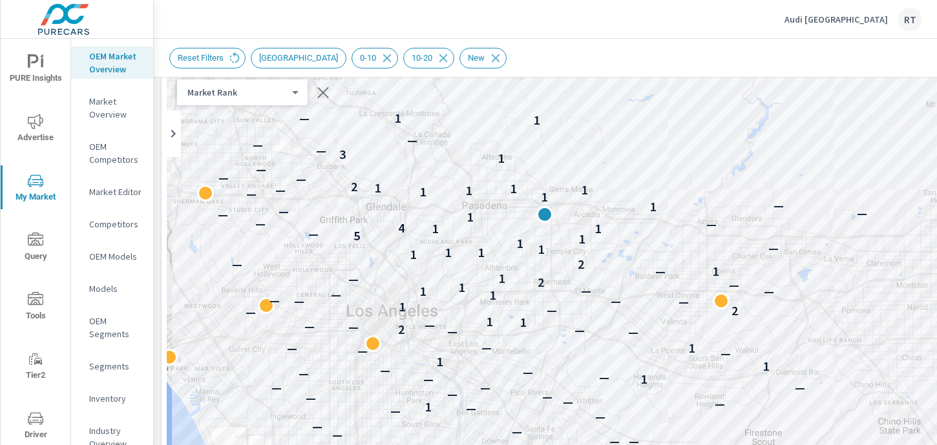
drag, startPoint x: 725, startPoint y: 123, endPoint x: 669, endPoint y: 105, distance: 59.0
click at [669, 105] on div "2 — — — — — — — — — — — — — — — — — 1 — — — — — — — — 1 — — — — — 1 1 — — 1 — —…" at bounding box center [632, 397] width 930 height 718
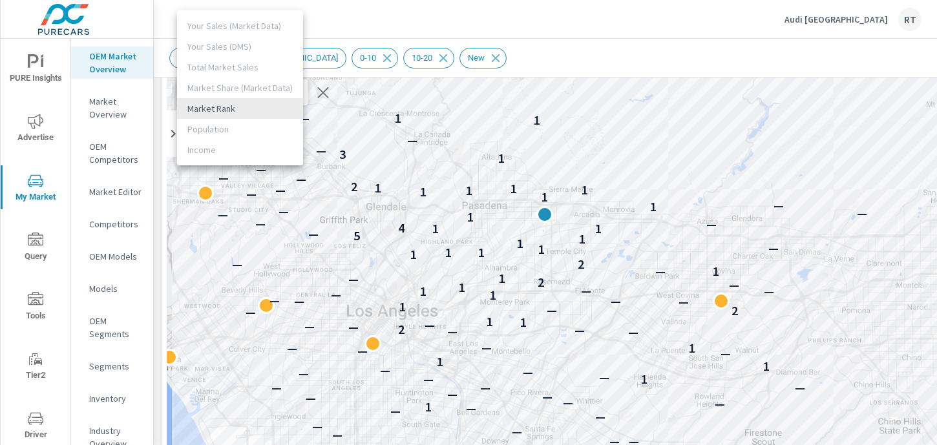
click at [287, 94] on body "PURE Insights Advertise My Market Query Tools Tier2 Driver Leave Feedback OEM M…" at bounding box center [468, 222] width 937 height 445
click at [596, 31] on div at bounding box center [468, 222] width 937 height 445
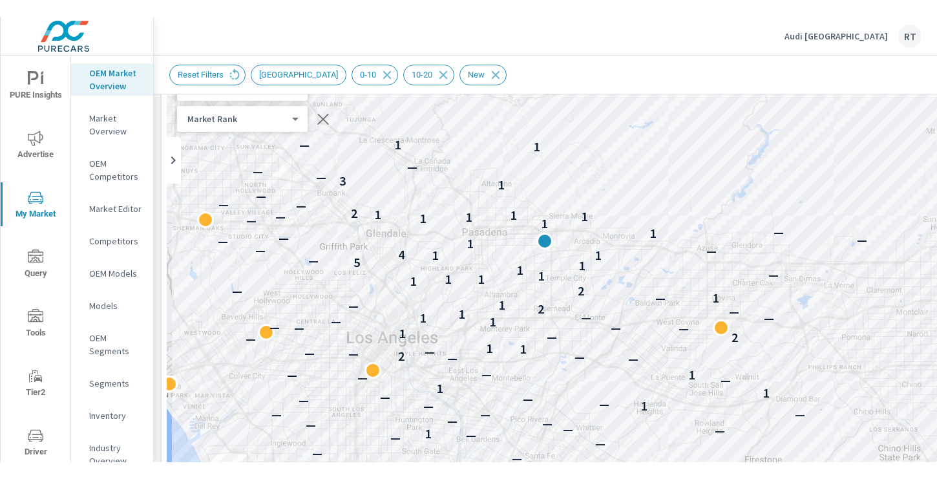
scroll to position [87, 0]
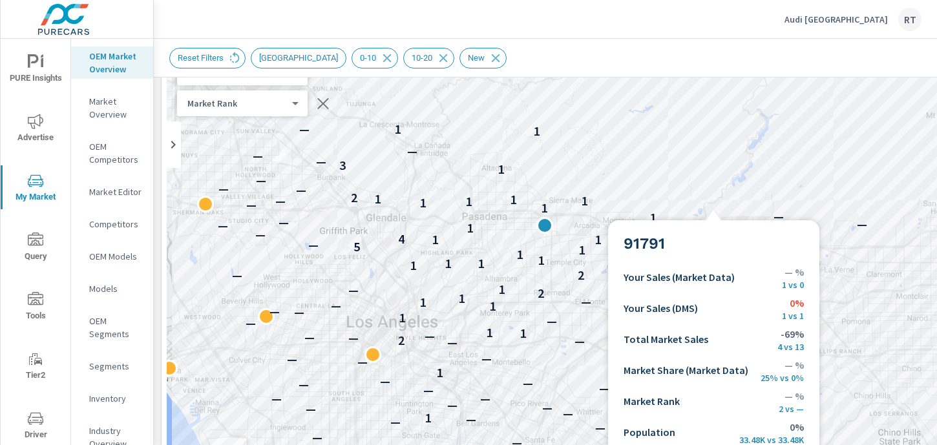
click at [713, 329] on div "2 — — — — — — — — — — — — — — — — — 1 — — — — — — — — 1 — — — — — 1 1 — — 1 — —…" at bounding box center [632, 408] width 930 height 718
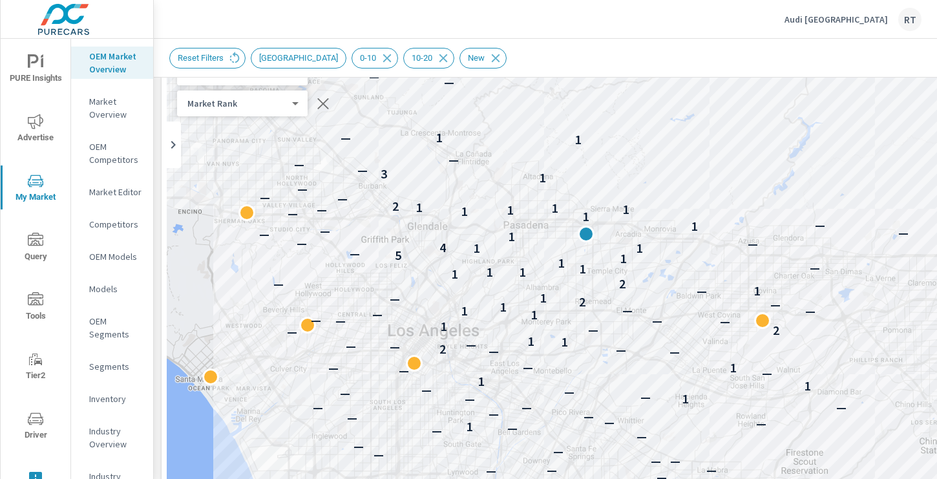
drag, startPoint x: 580, startPoint y: 116, endPoint x: 623, endPoint y: 125, distance: 43.6
click at [623, 125] on div "2 — — — — — — — — — — — — — — — — — 1 — — — — — — — — 1 — — — — — 1 1 — — 1 — —…" at bounding box center [632, 408] width 930 height 718
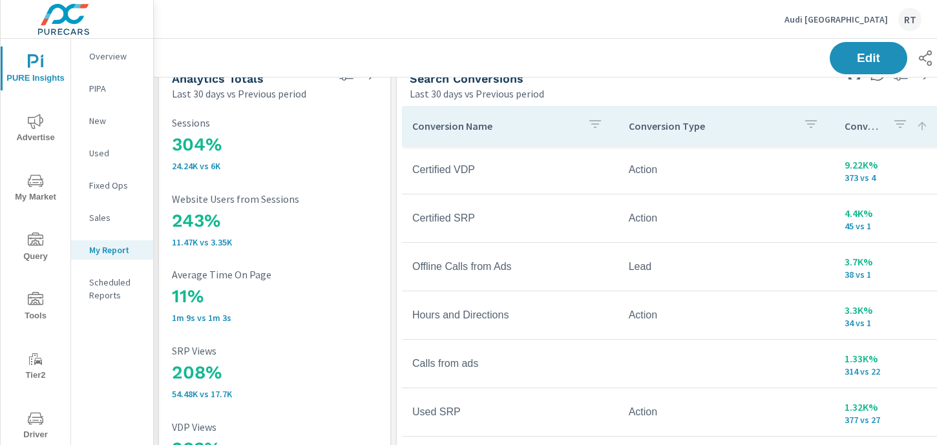
scroll to position [0, 1]
